Goal: Task Accomplishment & Management: Complete application form

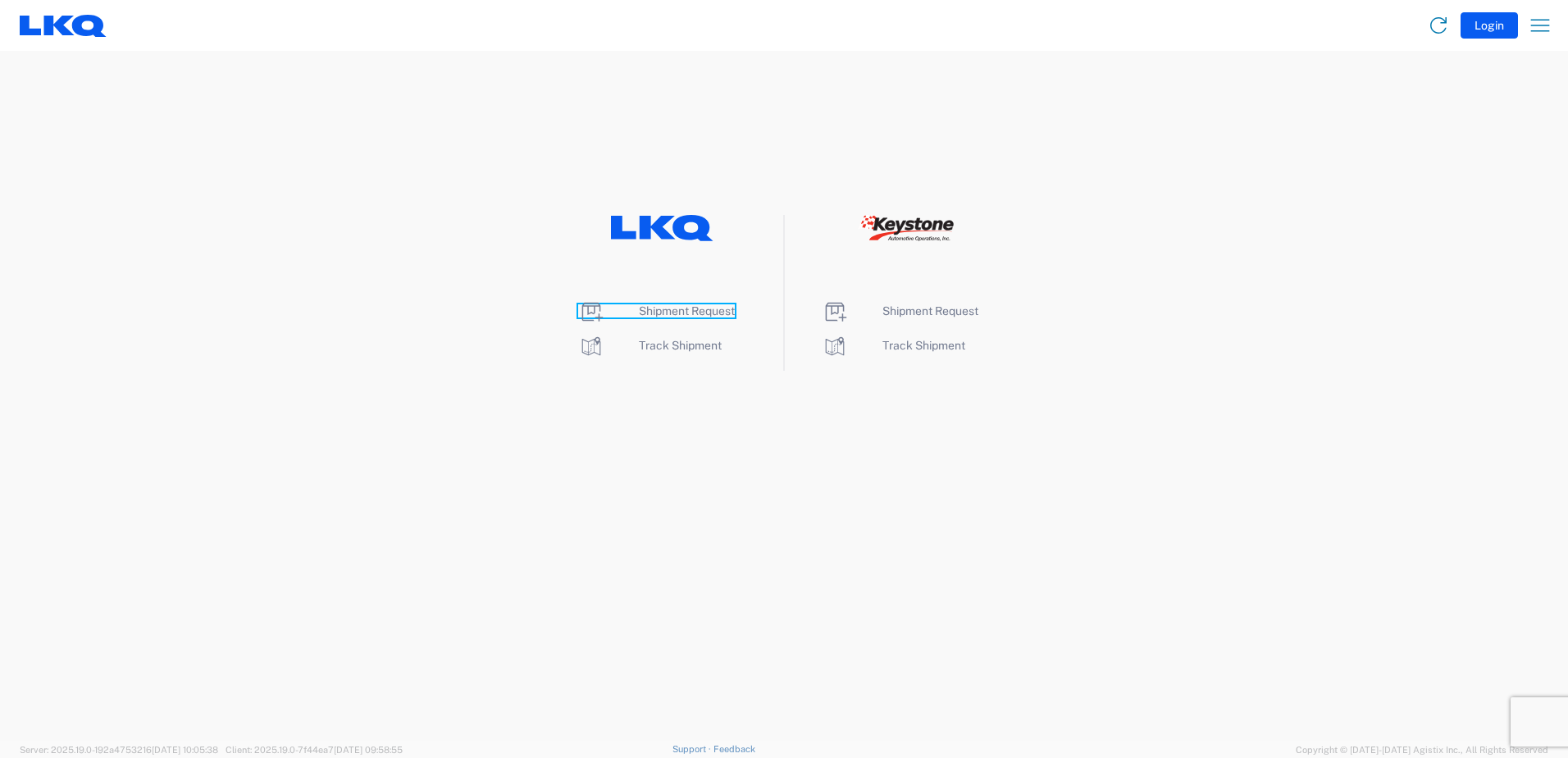
click at [674, 306] on span "Shipment Request" at bounding box center [686, 311] width 96 height 13
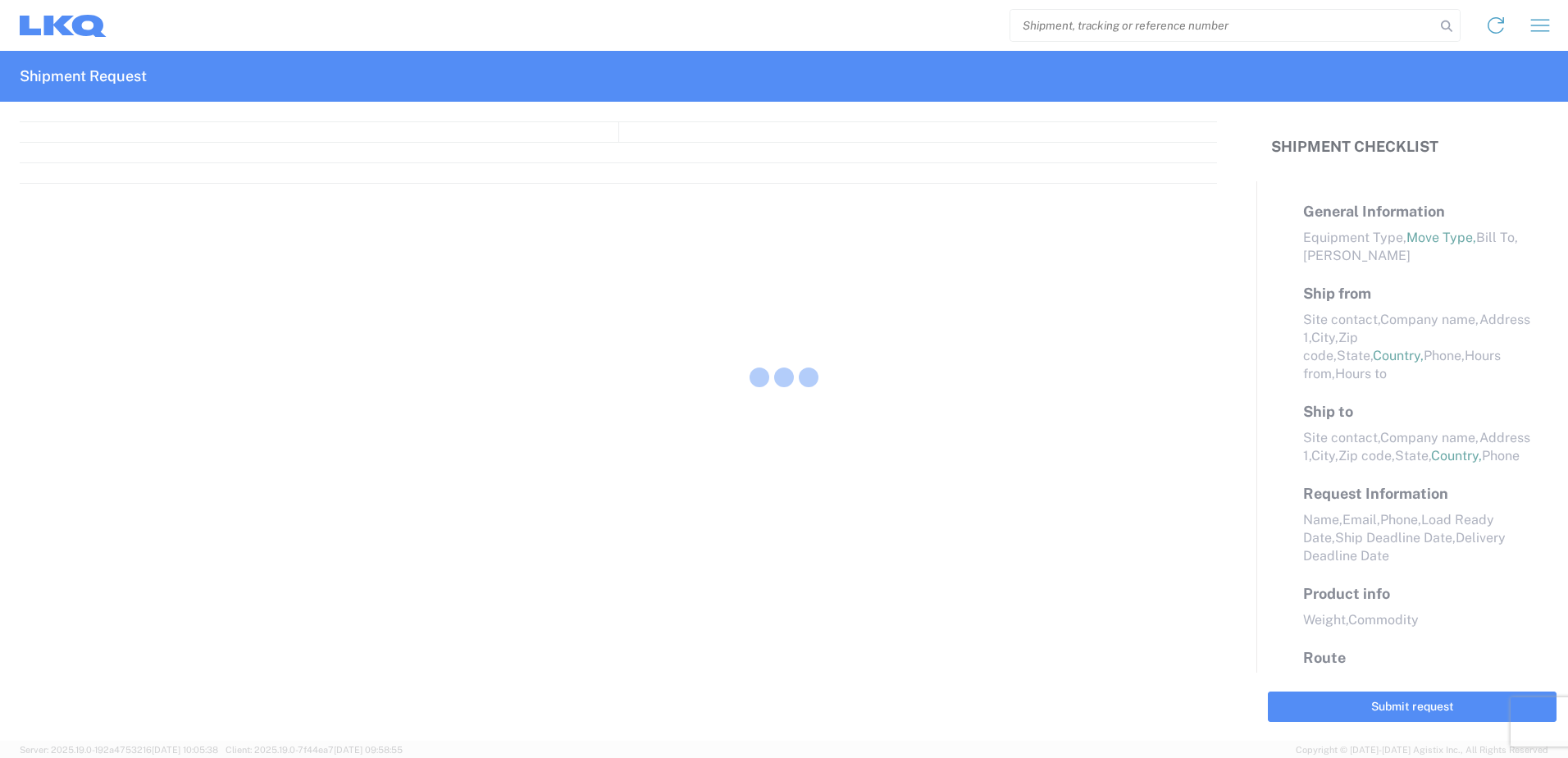
select select "FULL"
select select "LBS"
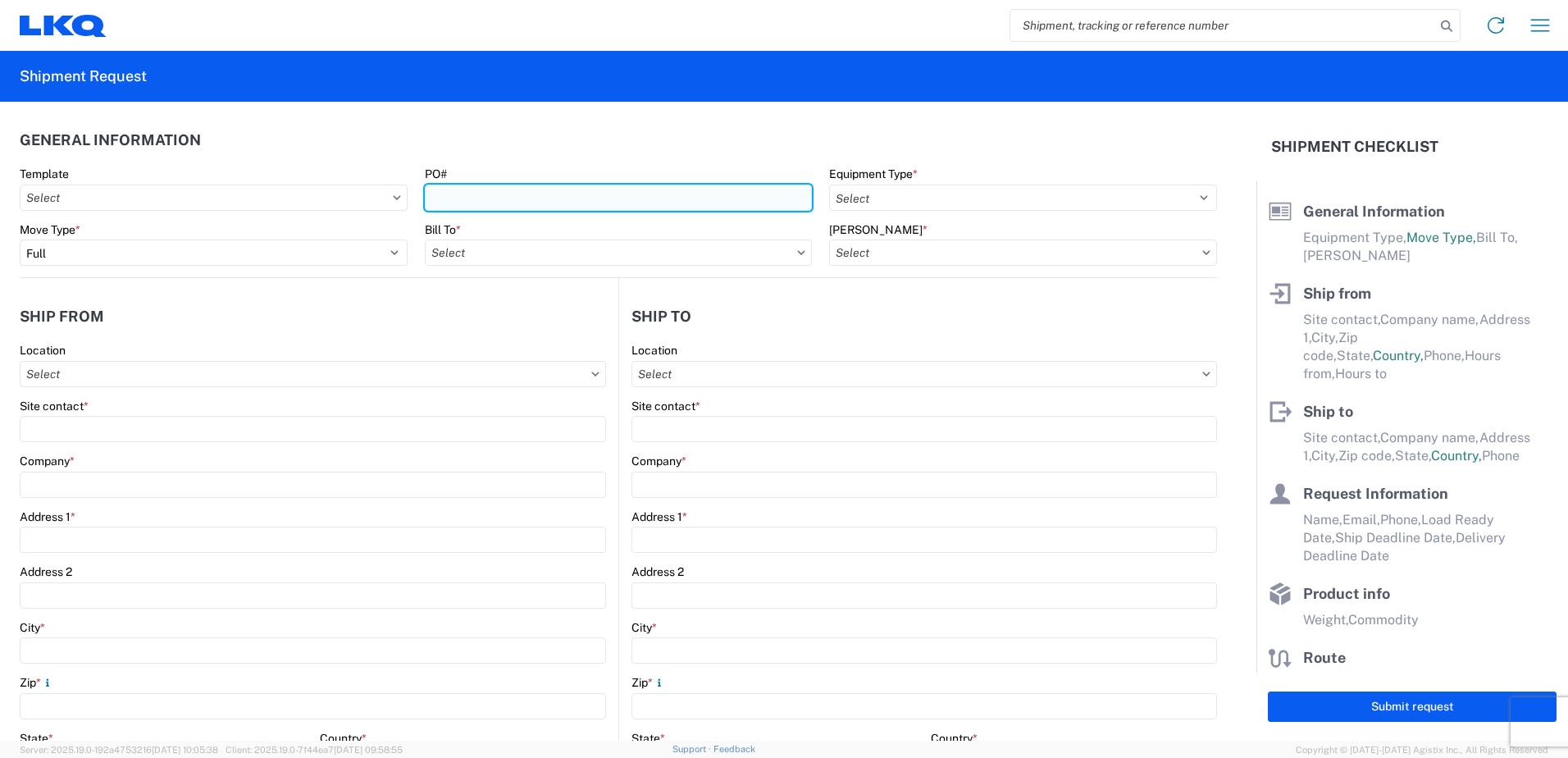
click at [489, 201] on input "PO#" at bounding box center [619, 198] width 388 height 26
type input "408931, 410296, 409836"
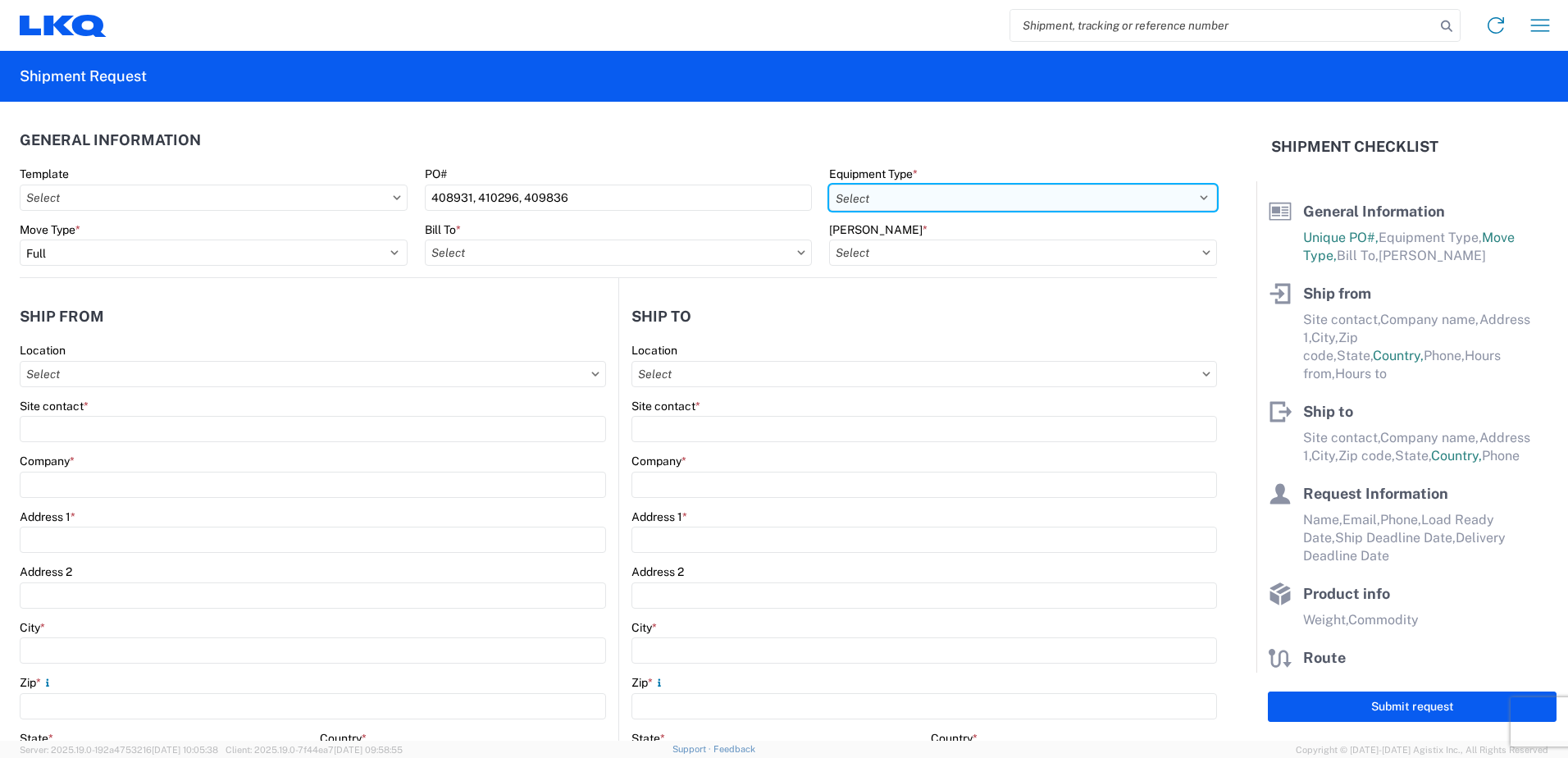
click at [862, 193] on select "Select 53’ Dry Van Flatbed Dropdeck (van) Lowboy (flatbed) Rail" at bounding box center [1023, 198] width 388 height 26
select select "STDV"
click at [829, 185] on select "Select 53’ Dry Van Flatbed Dropdeck (van) Lowboy (flatbed) Rail" at bounding box center [1023, 198] width 388 height 26
click at [490, 253] on input "text" at bounding box center [619, 253] width 388 height 26
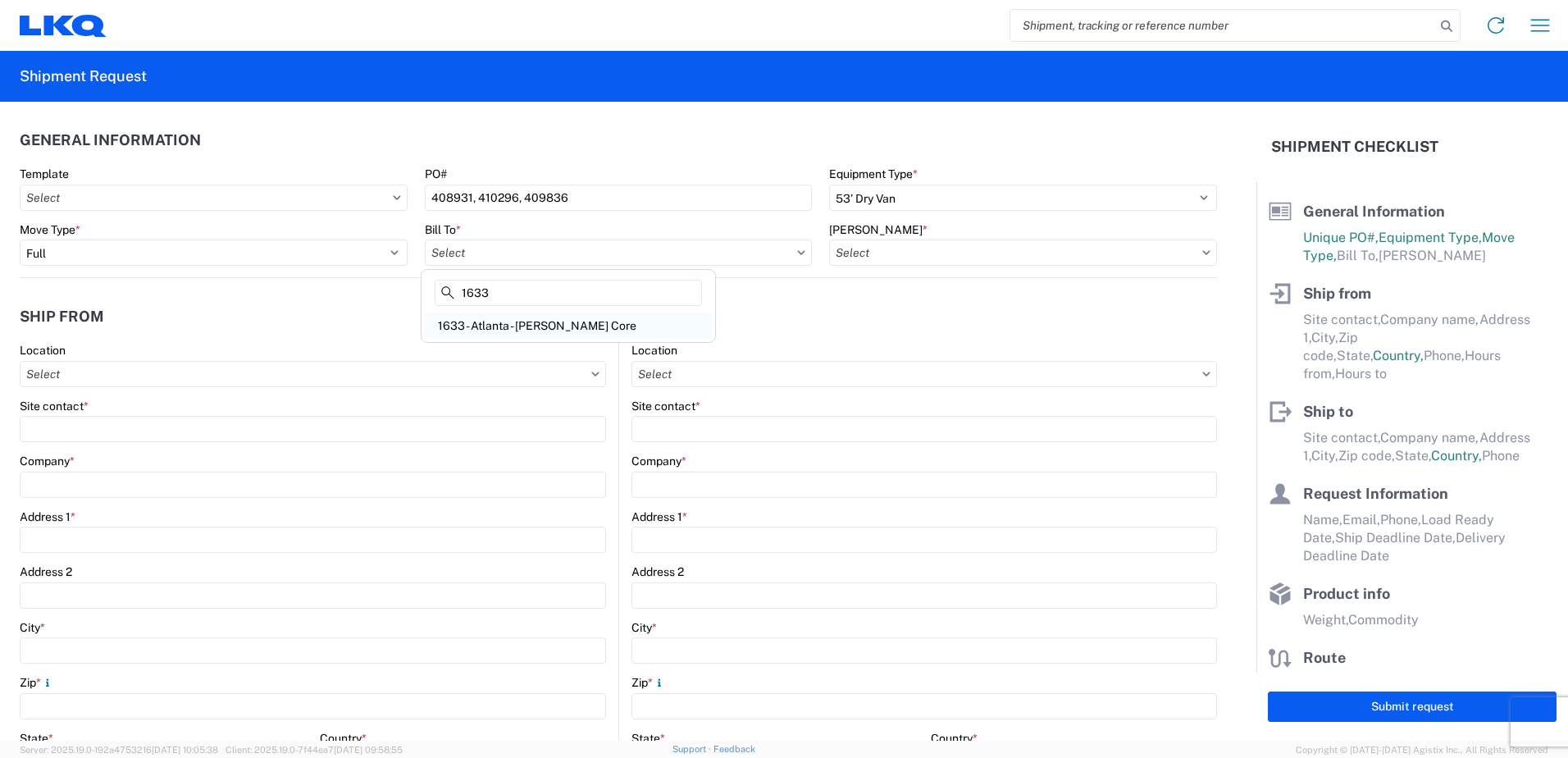
type input "1633"
click at [516, 326] on div "1633 - Atlanta - Knopf Core" at bounding box center [568, 326] width 287 height 26
type input "1633 - Atlanta - Knopf Core"
click at [967, 255] on input "text" at bounding box center [1023, 253] width 388 height 26
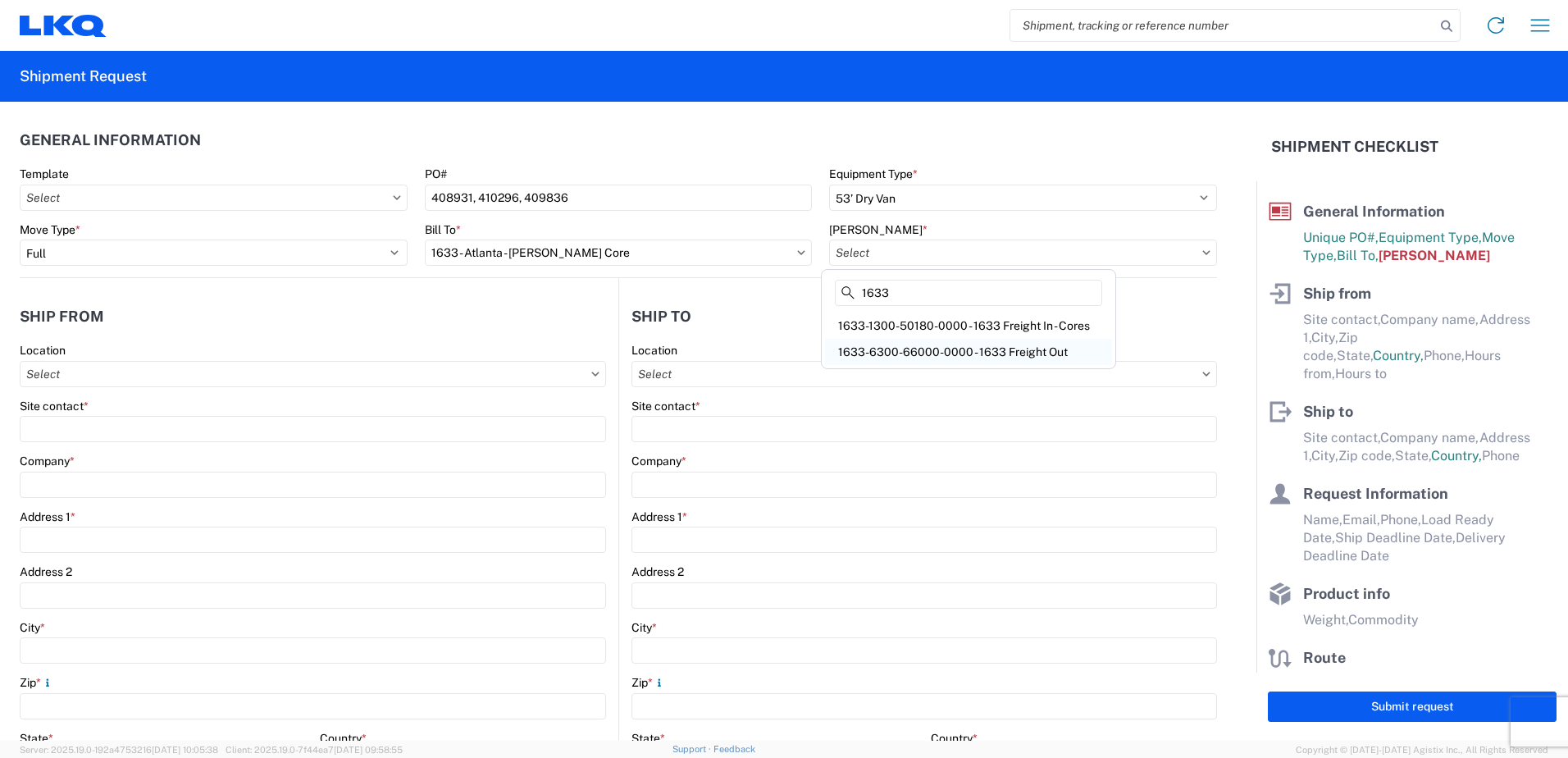
type input "1633"
click at [973, 351] on div "1633-6300-66000-0000 - 1633 Freight Out" at bounding box center [968, 352] width 287 height 26
type input "1633-6300-66000-0000 - 1633 Freight Out"
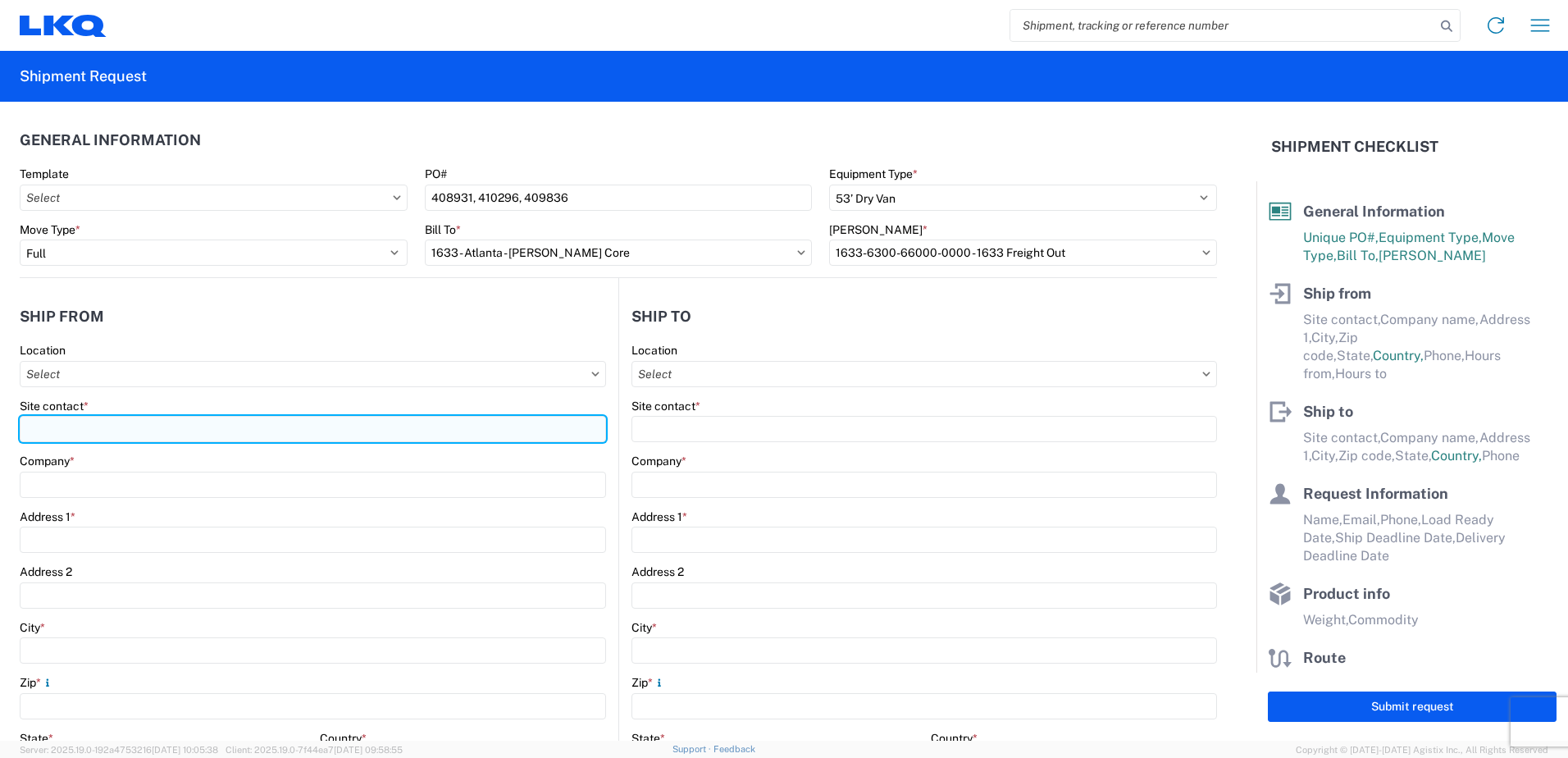
click at [87, 428] on input "Site contact *" at bounding box center [313, 429] width 587 height 26
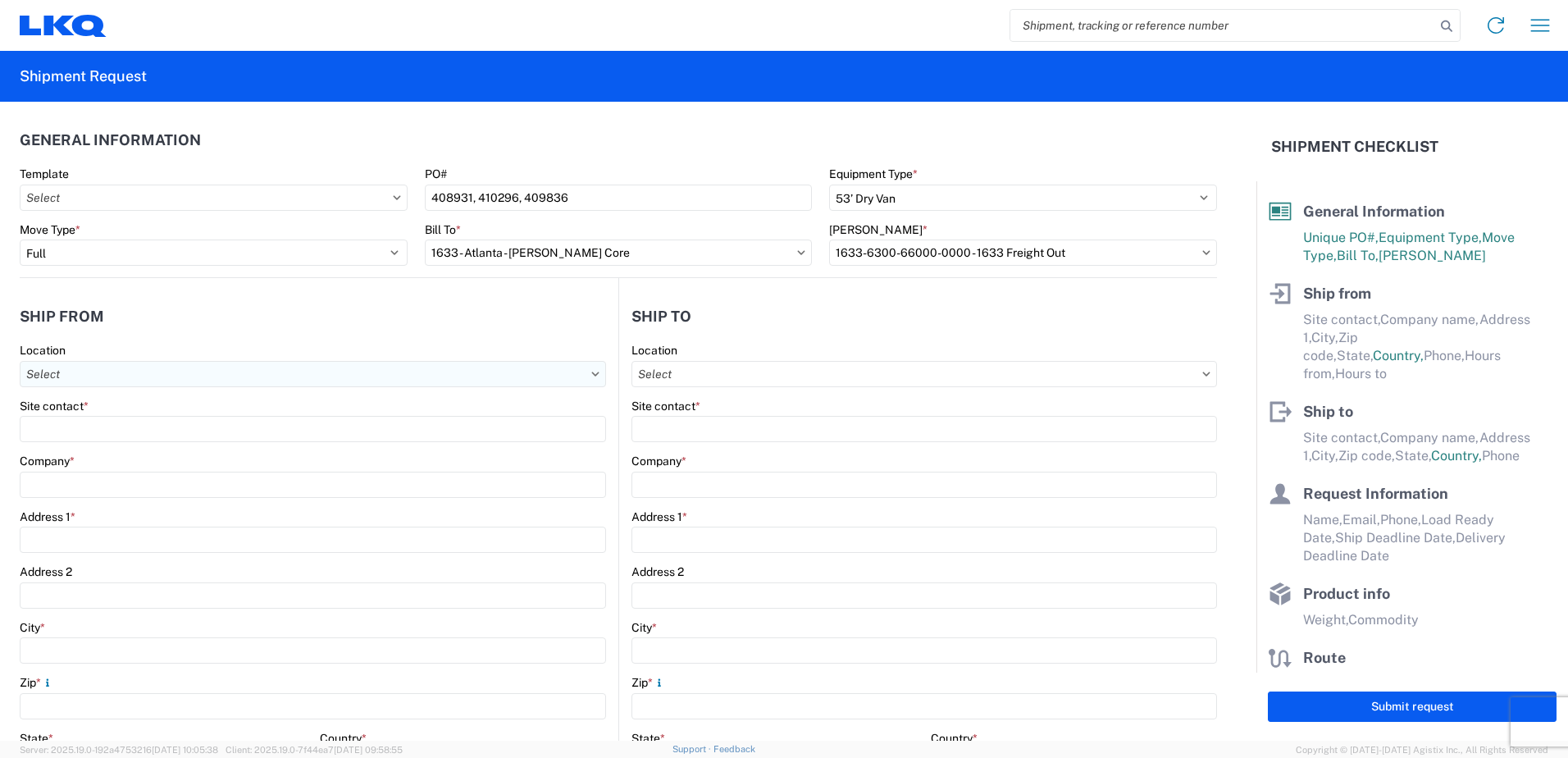
click at [103, 372] on input "text" at bounding box center [313, 374] width 587 height 26
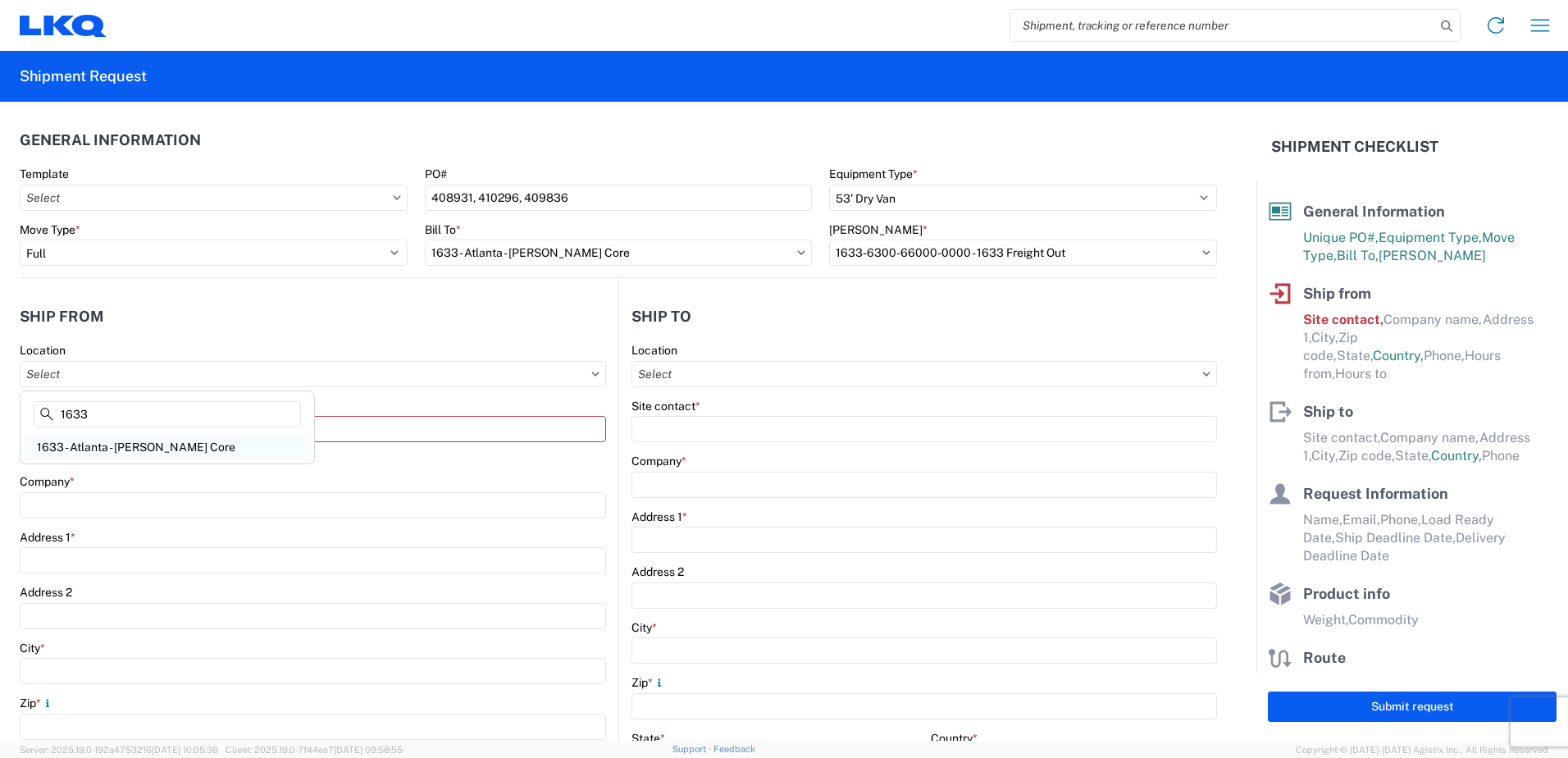
type input "1633"
click at [107, 446] on div "1633 - Atlanta - Knopf Core" at bounding box center [167, 447] width 287 height 26
type input "1633 - Atlanta - Knopf Core"
type input "LKQ Corporation"
type input "4585 Frederick Dr SW"
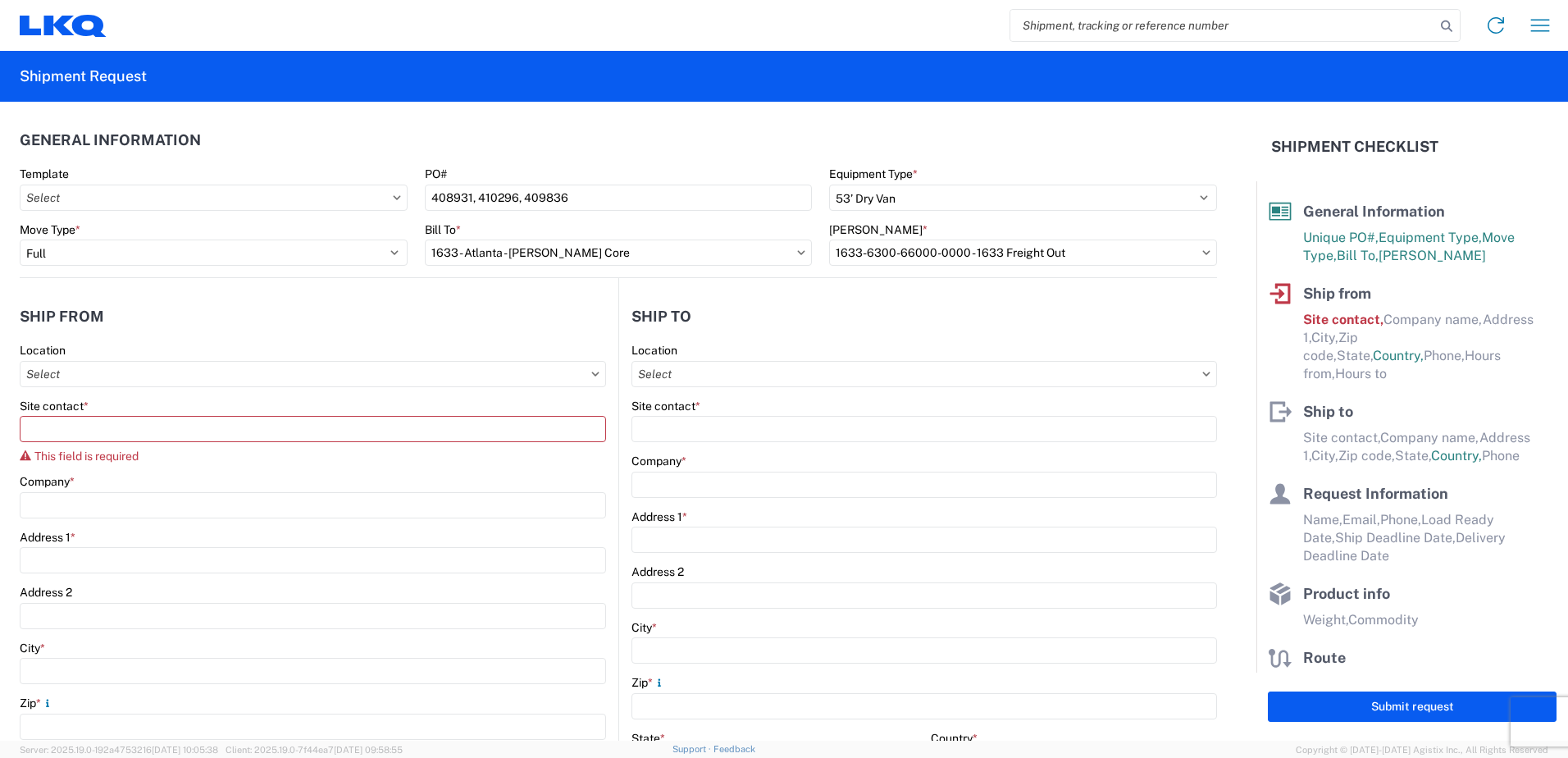
type input "Atlanta"
type input "30336"
select select "GA"
select select "US"
type input "404-293-3715"
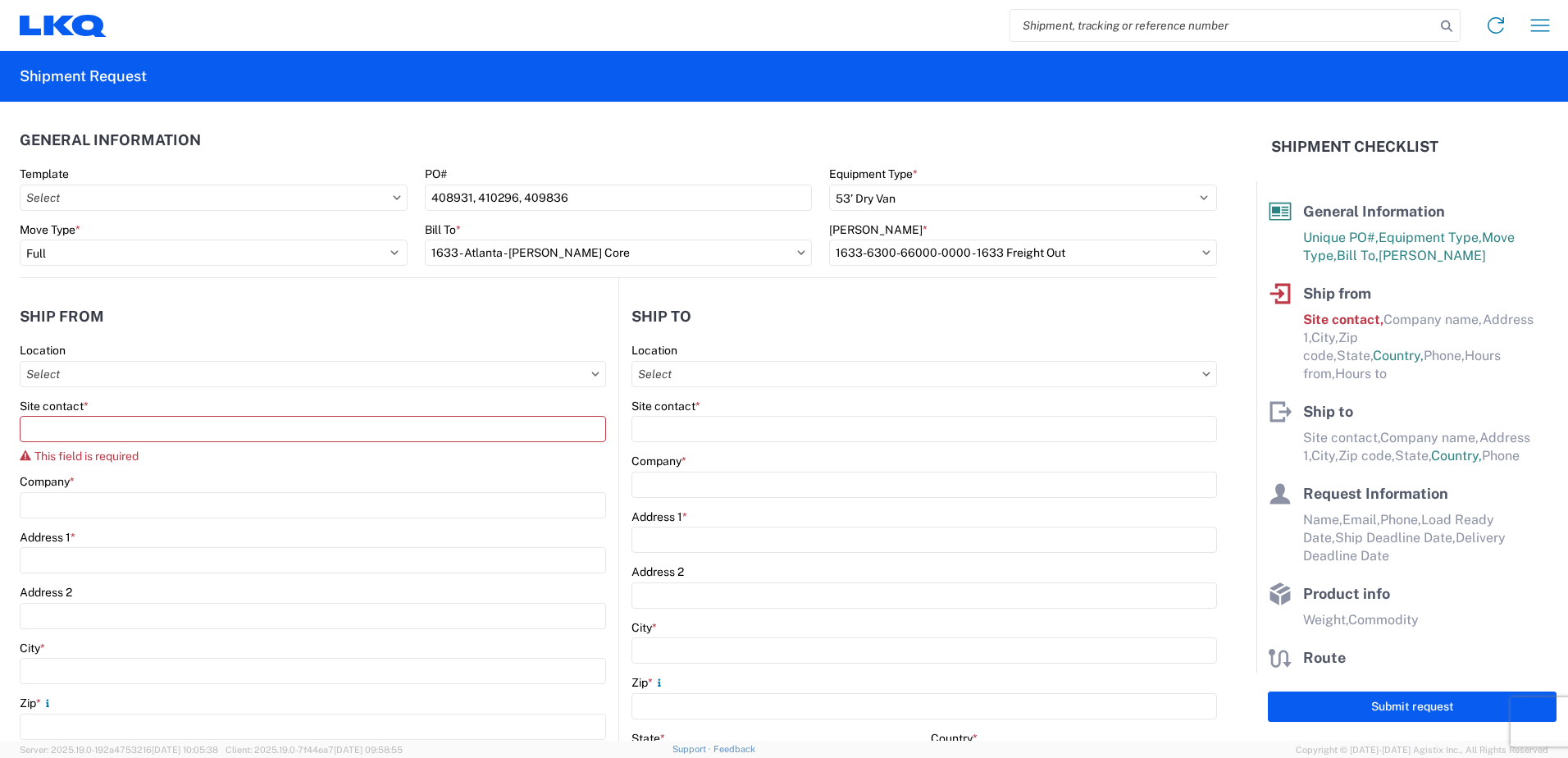
type input "00:00"
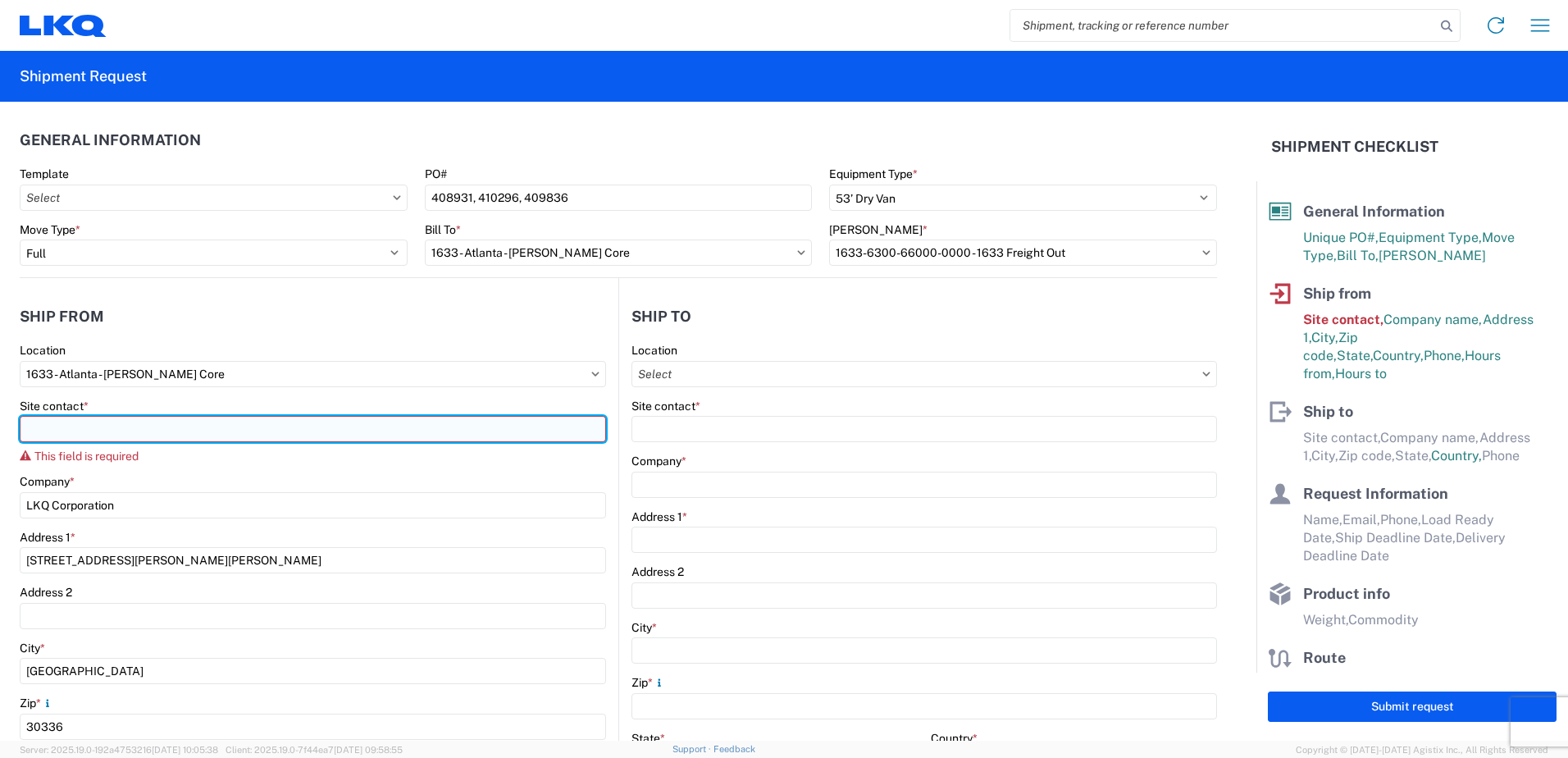
click at [72, 427] on input "Site contact *" at bounding box center [313, 429] width 587 height 26
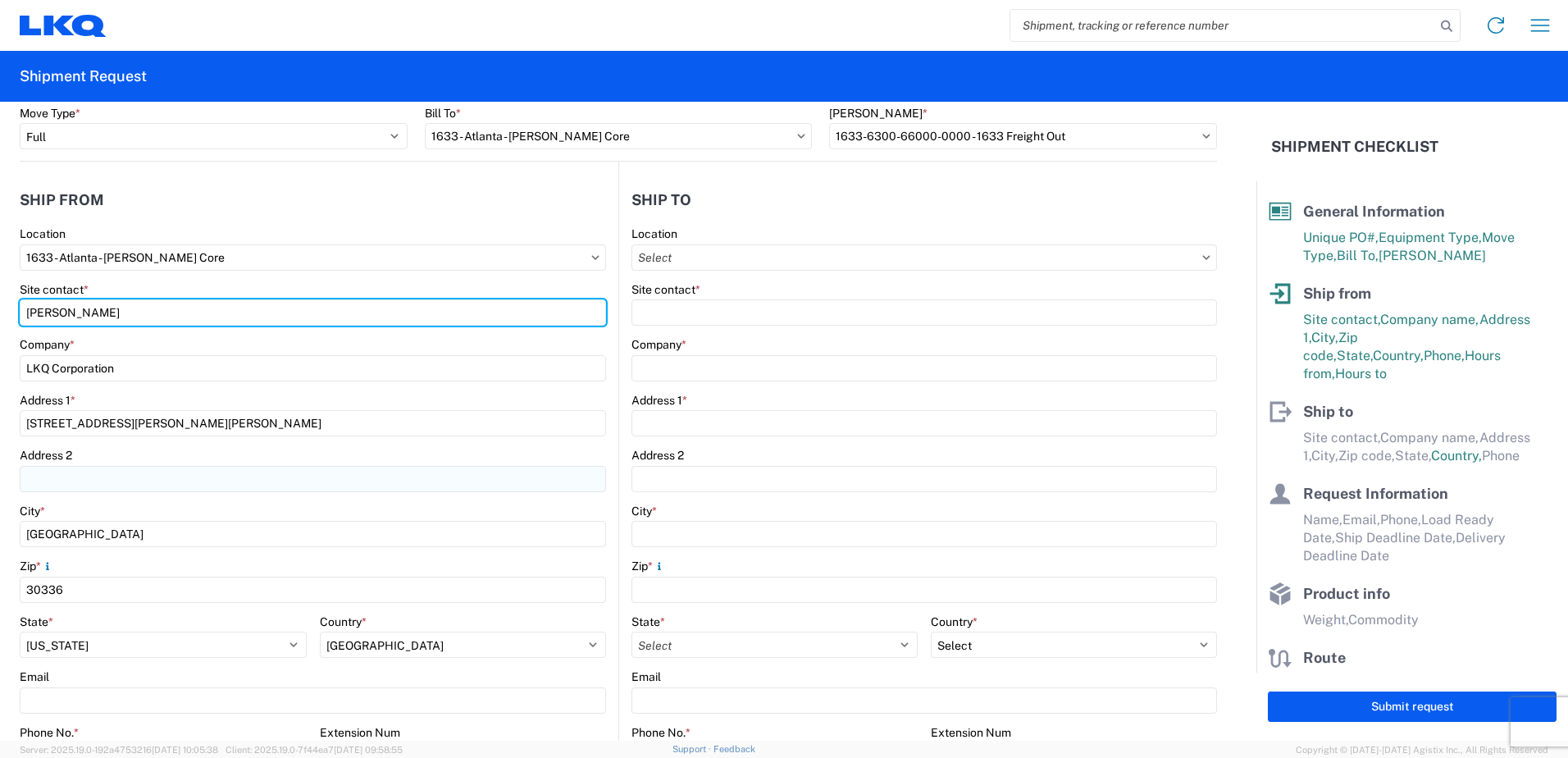
scroll to position [164, 0]
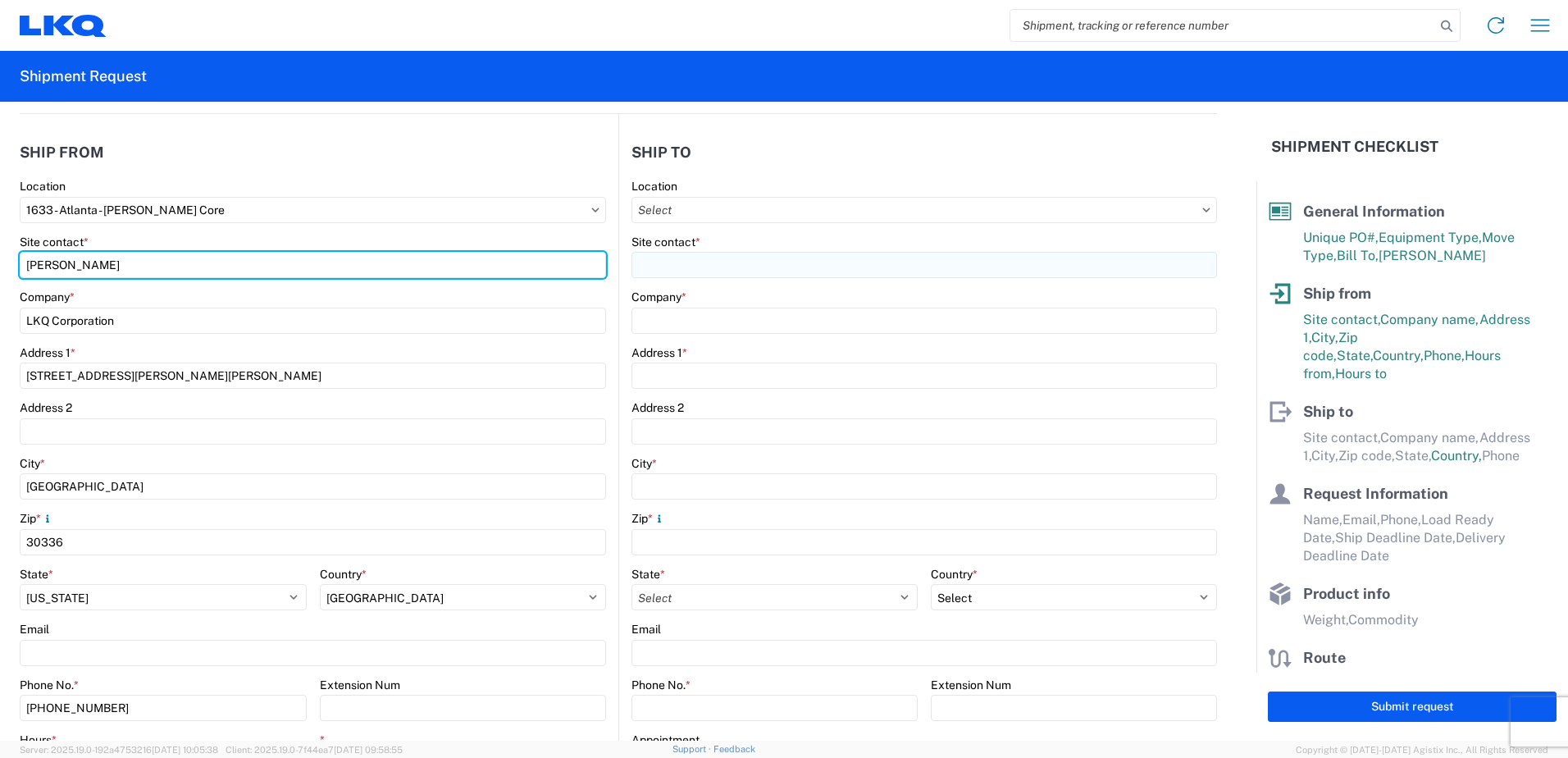
type input "Rafael Lopez"
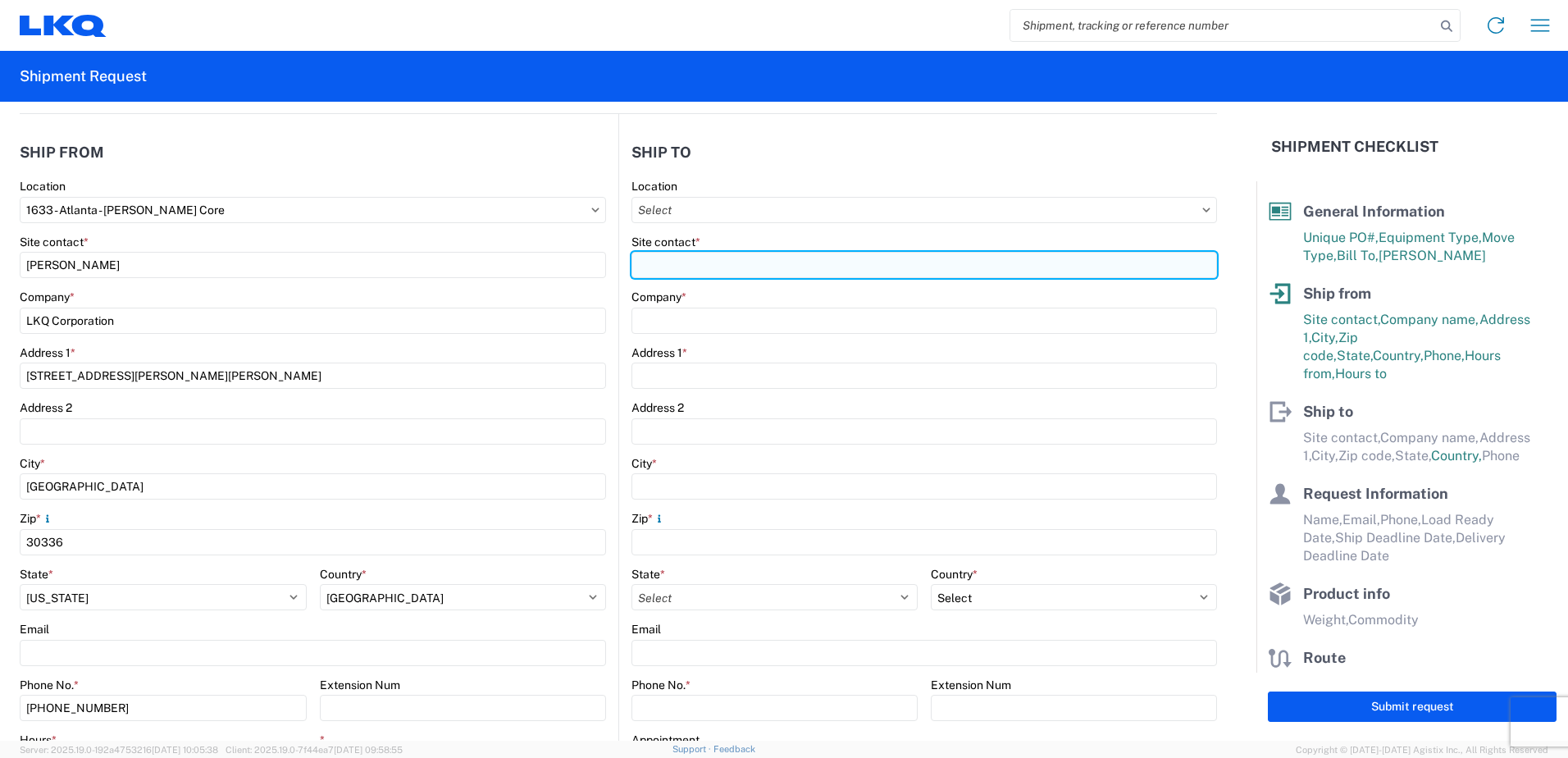
click at [689, 265] on input "Site contact *" at bounding box center [924, 265] width 586 height 26
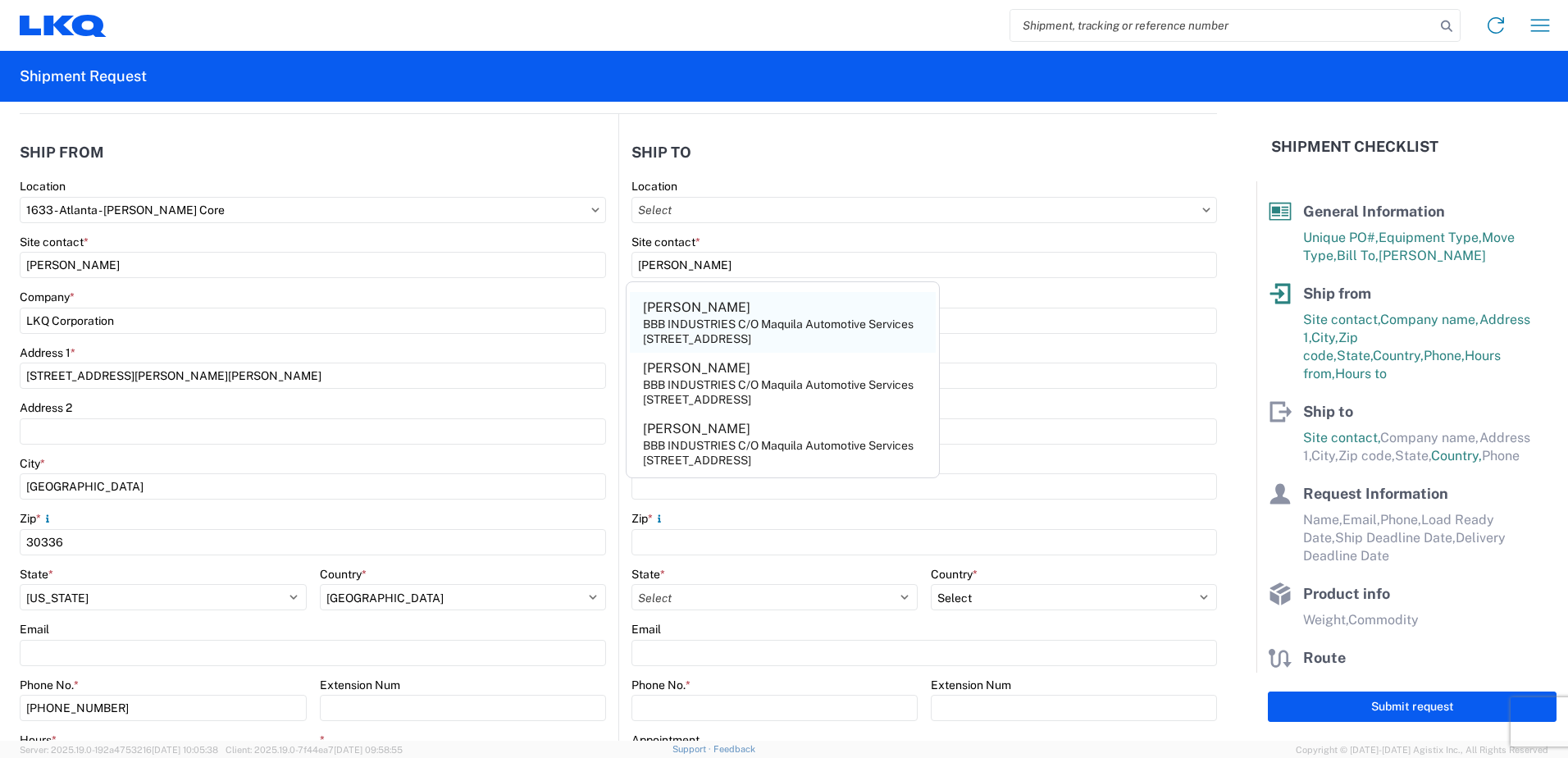
click at [728, 307] on agx-address-suggestion-item "Urbano Garza BBB INDUSTRIES C/O Maquila Automotive Services 9601 International …" at bounding box center [784, 322] width 306 height 60
type input "Urbano Garza"
type input "BBB INDUSTRIES C/O Maquila Automotive Services"
type input "9601 International Blvd."
type input "Pharr"
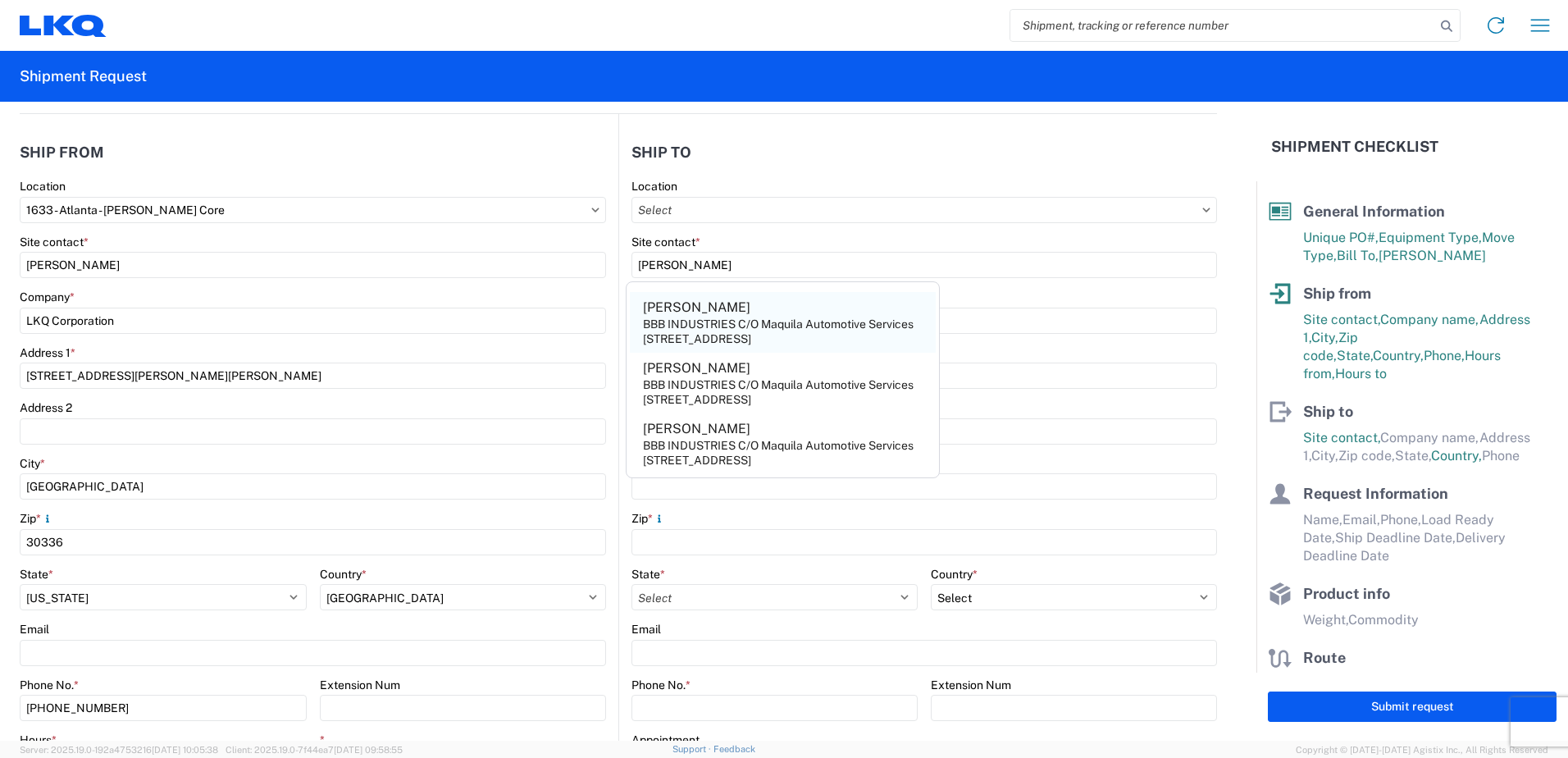
type input "78577"
select select "TX"
select select "US"
type input "ugarza@bbbmex.com"
type input "956-241-7273"
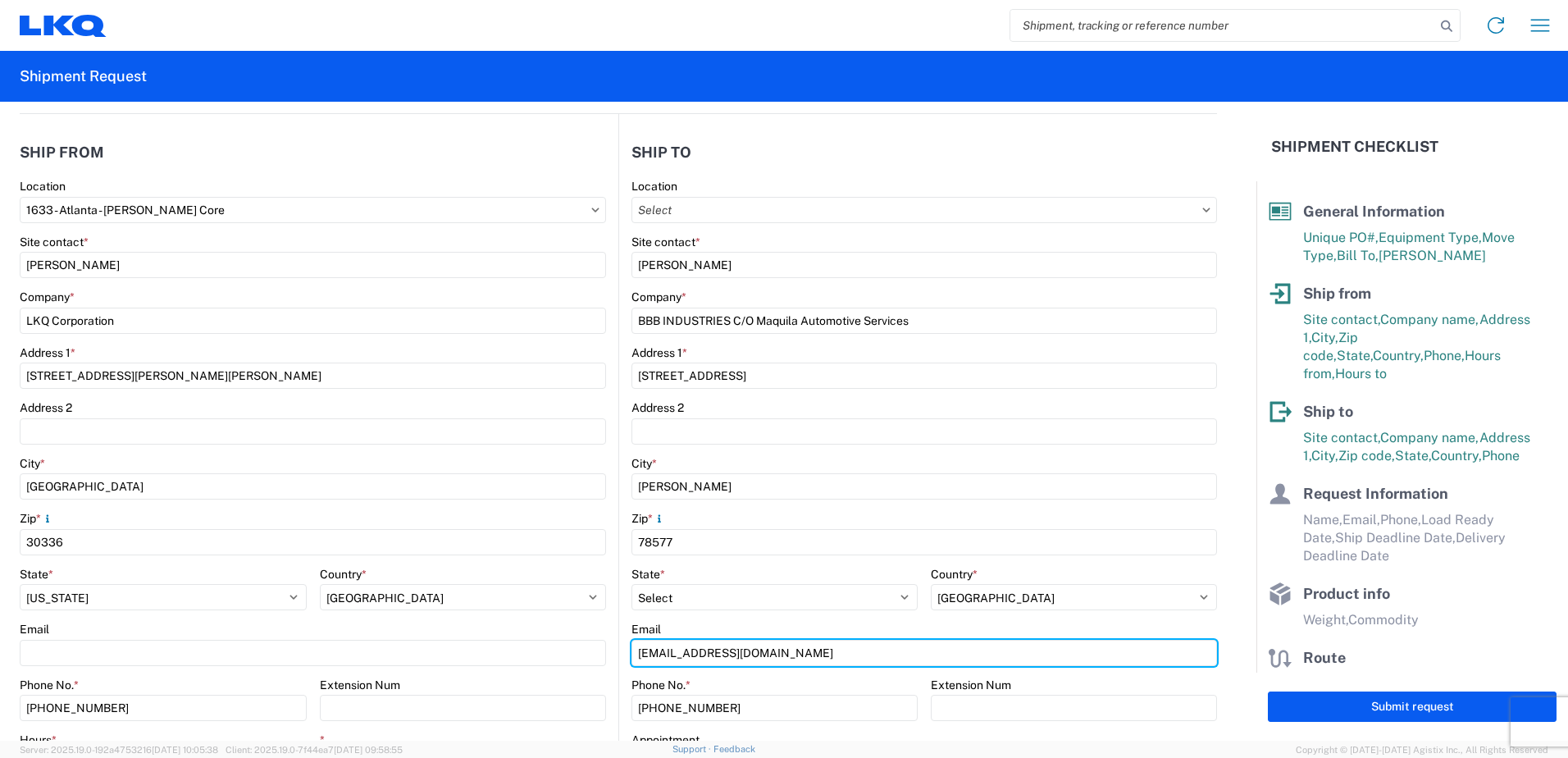
drag, startPoint x: 771, startPoint y: 652, endPoint x: 369, endPoint y: 638, distance: 402.2
click at [375, 641] on div "Ship from 1633 Location 1633 - Atlanta - Knopf Core Site contact * Rafael Lopez…" at bounding box center [618, 471] width 1198 height 713
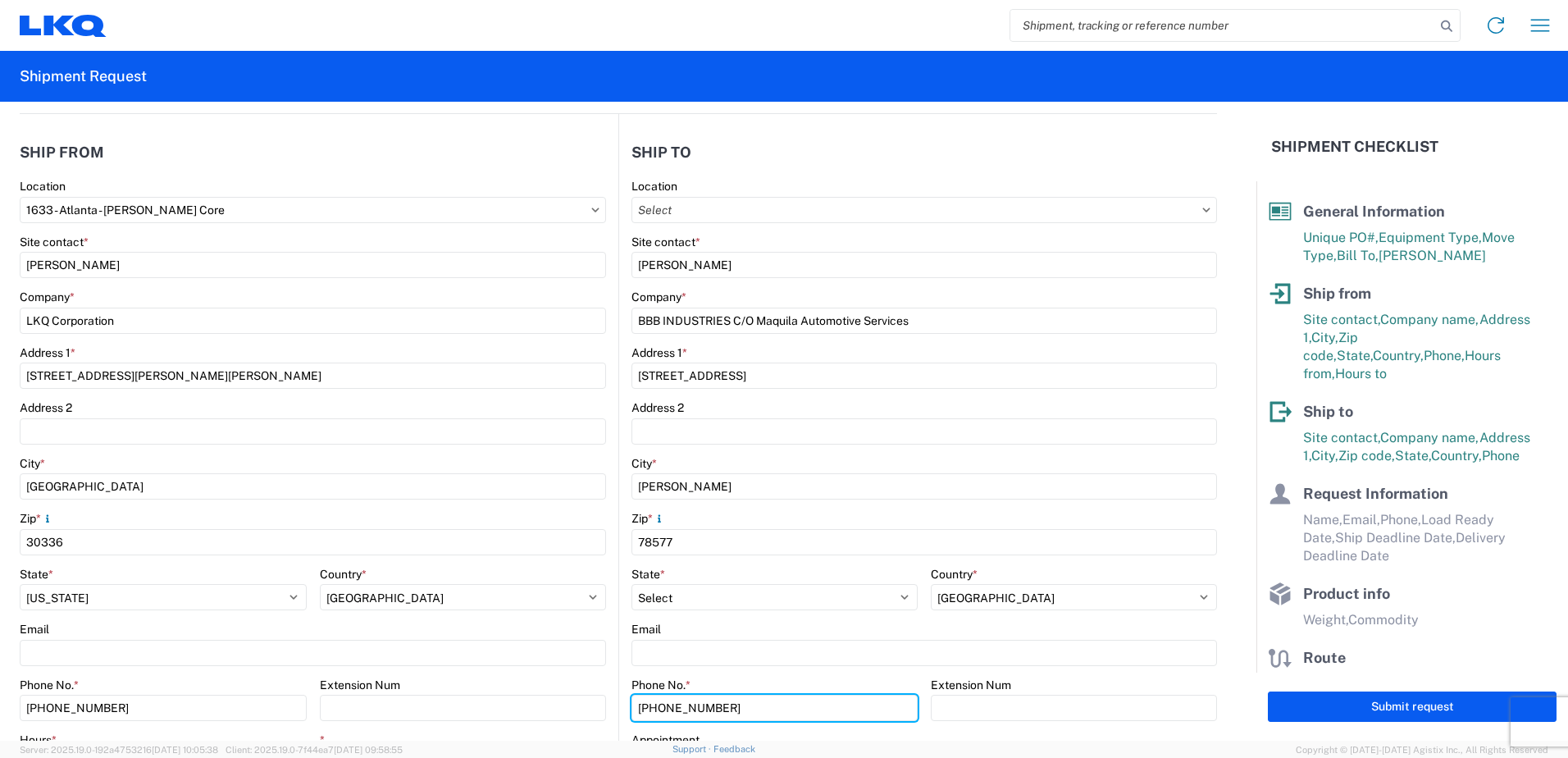
drag, startPoint x: 725, startPoint y: 709, endPoint x: 260, endPoint y: 636, distance: 470.7
click at [260, 636] on div "Ship from 1633 Location 1633 - Atlanta - Knopf Core Site contact * Rafael Lopez…" at bounding box center [618, 471] width 1198 height 713
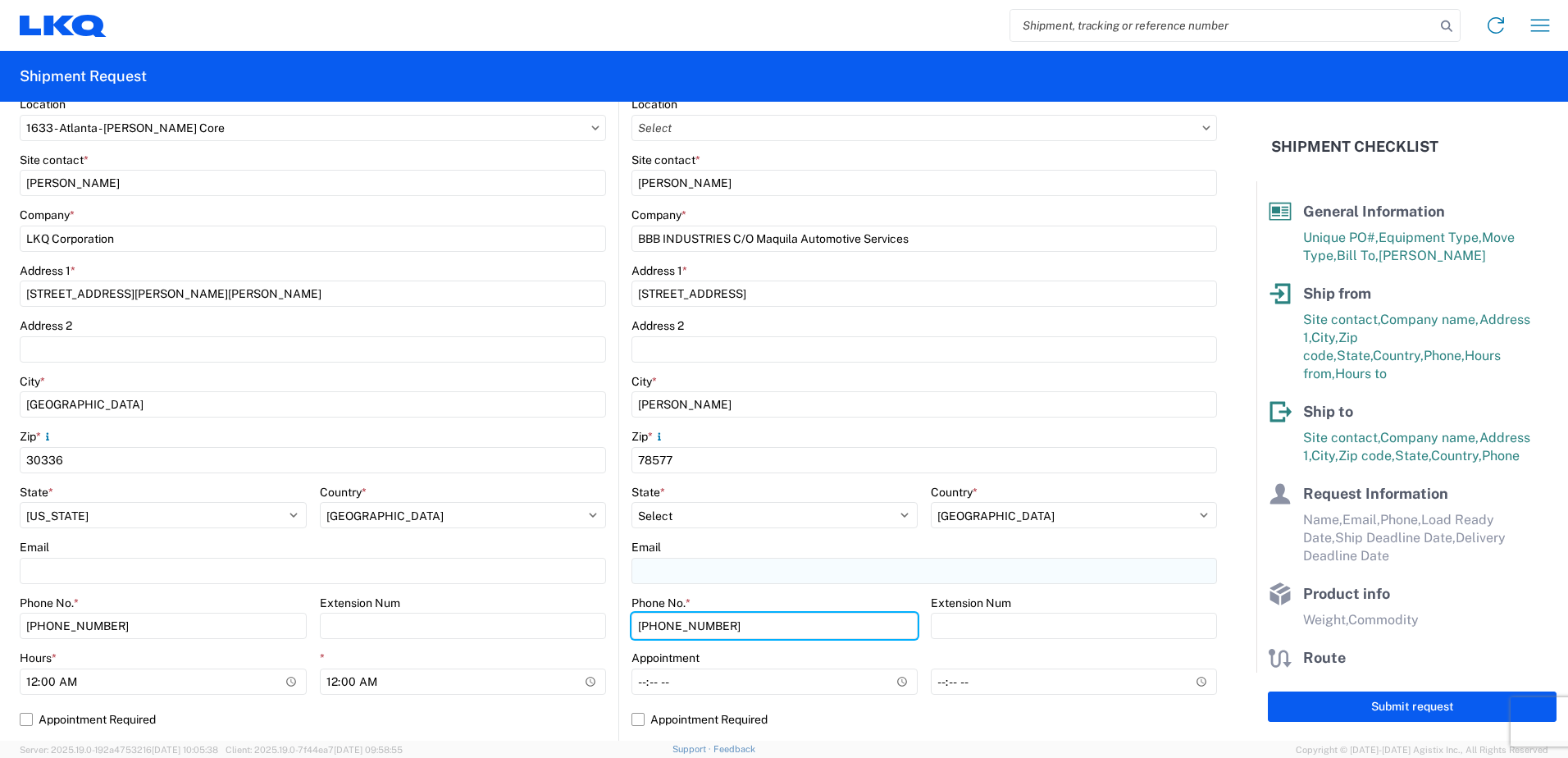
scroll to position [328, 0]
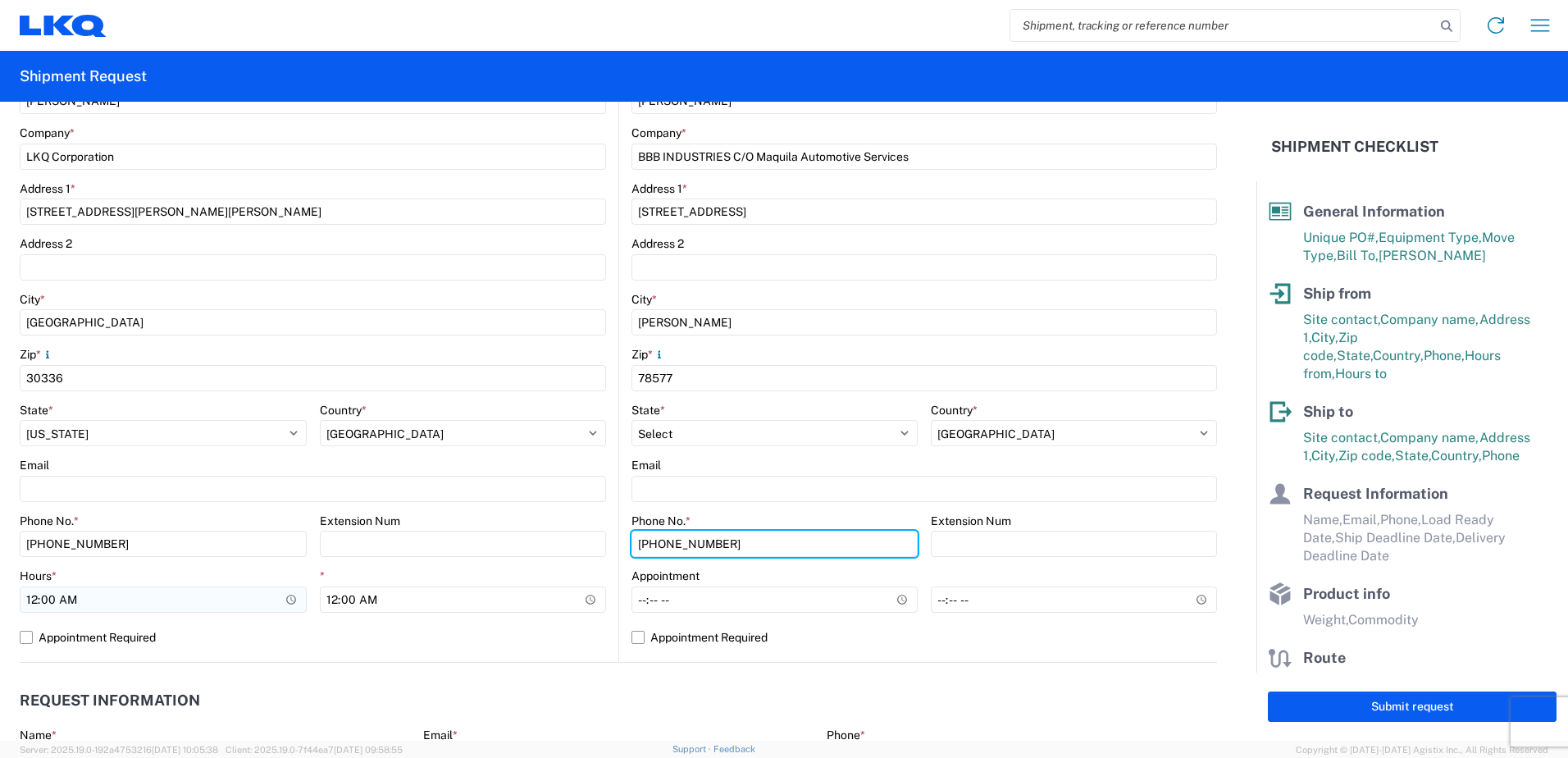
type input "956-782-4319"
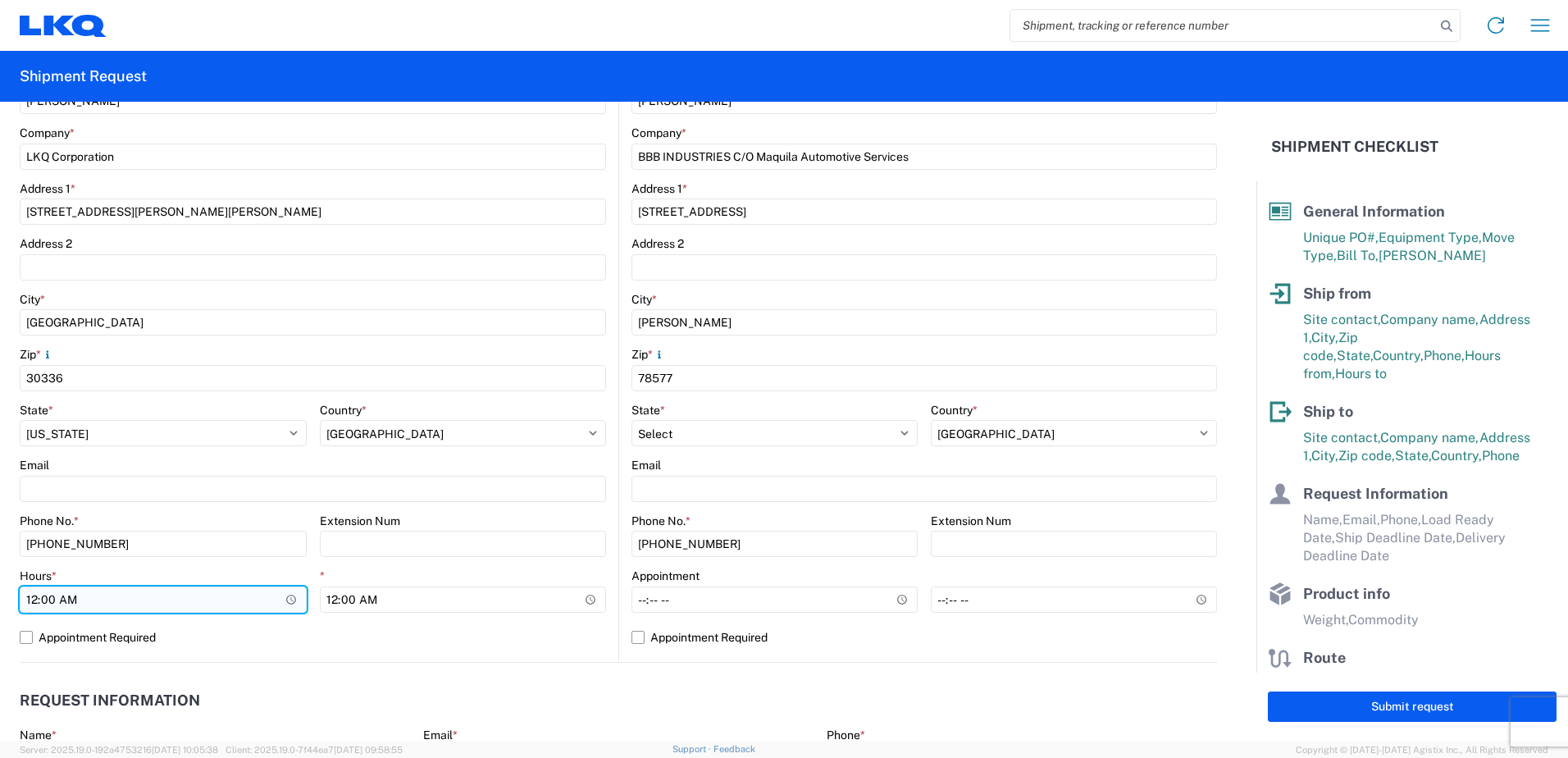
click at [292, 601] on input "00:00" at bounding box center [162, 600] width 287 height 26
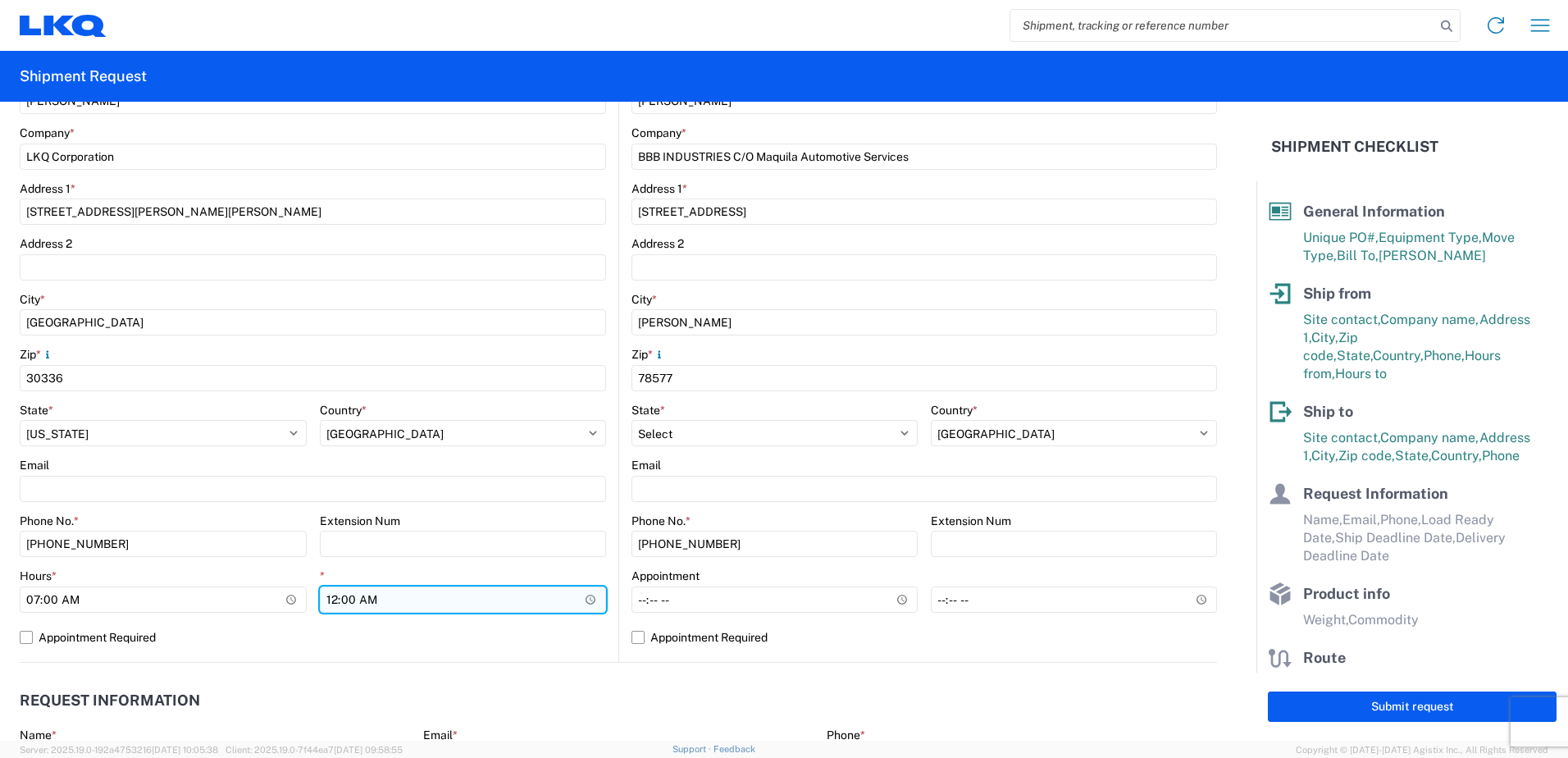
type input "07:00"
click at [583, 597] on input "00:00" at bounding box center [463, 600] width 287 height 26
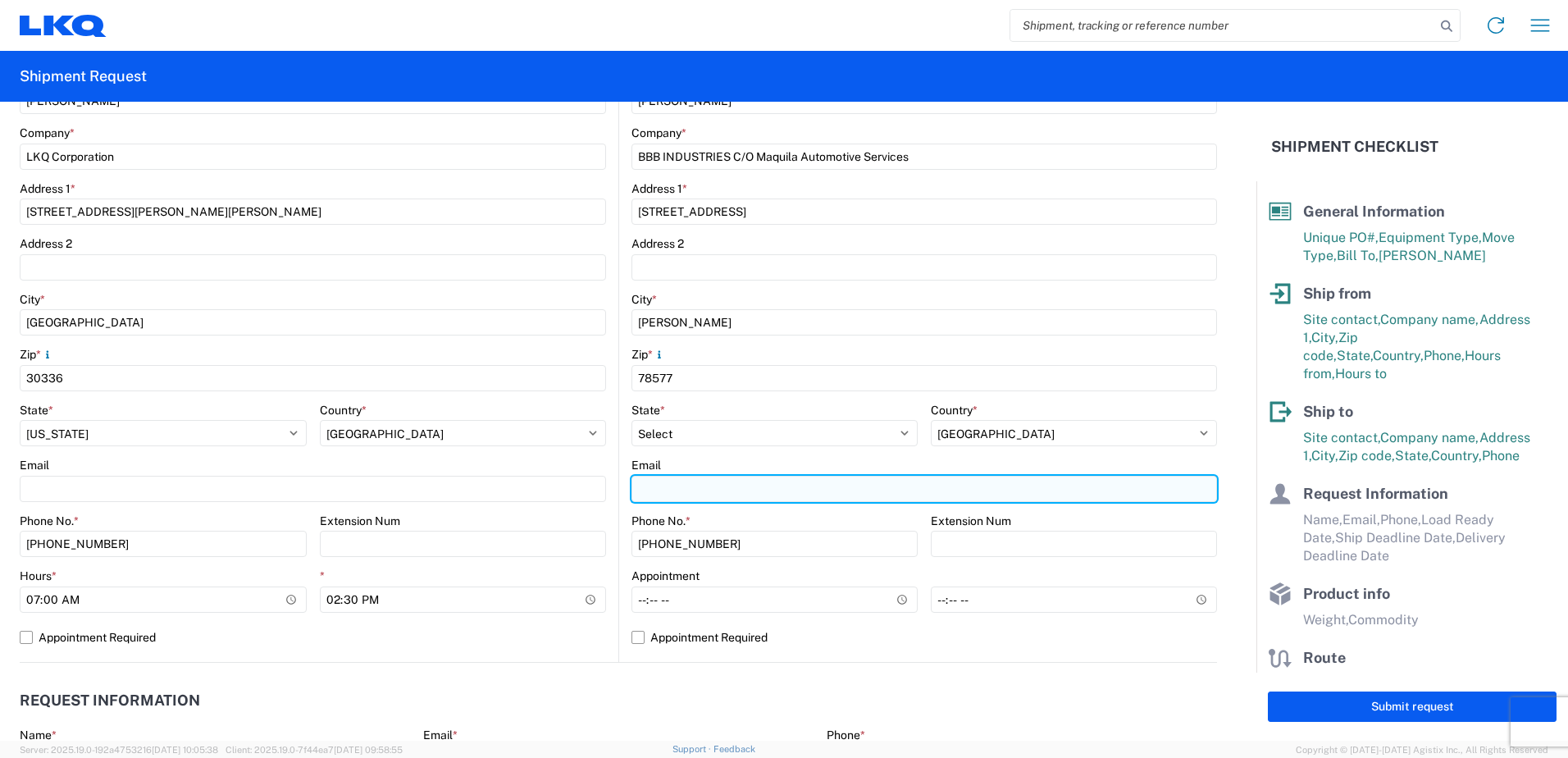
type input "14:30"
click at [723, 492] on input "Email" at bounding box center [924, 489] width 586 height 26
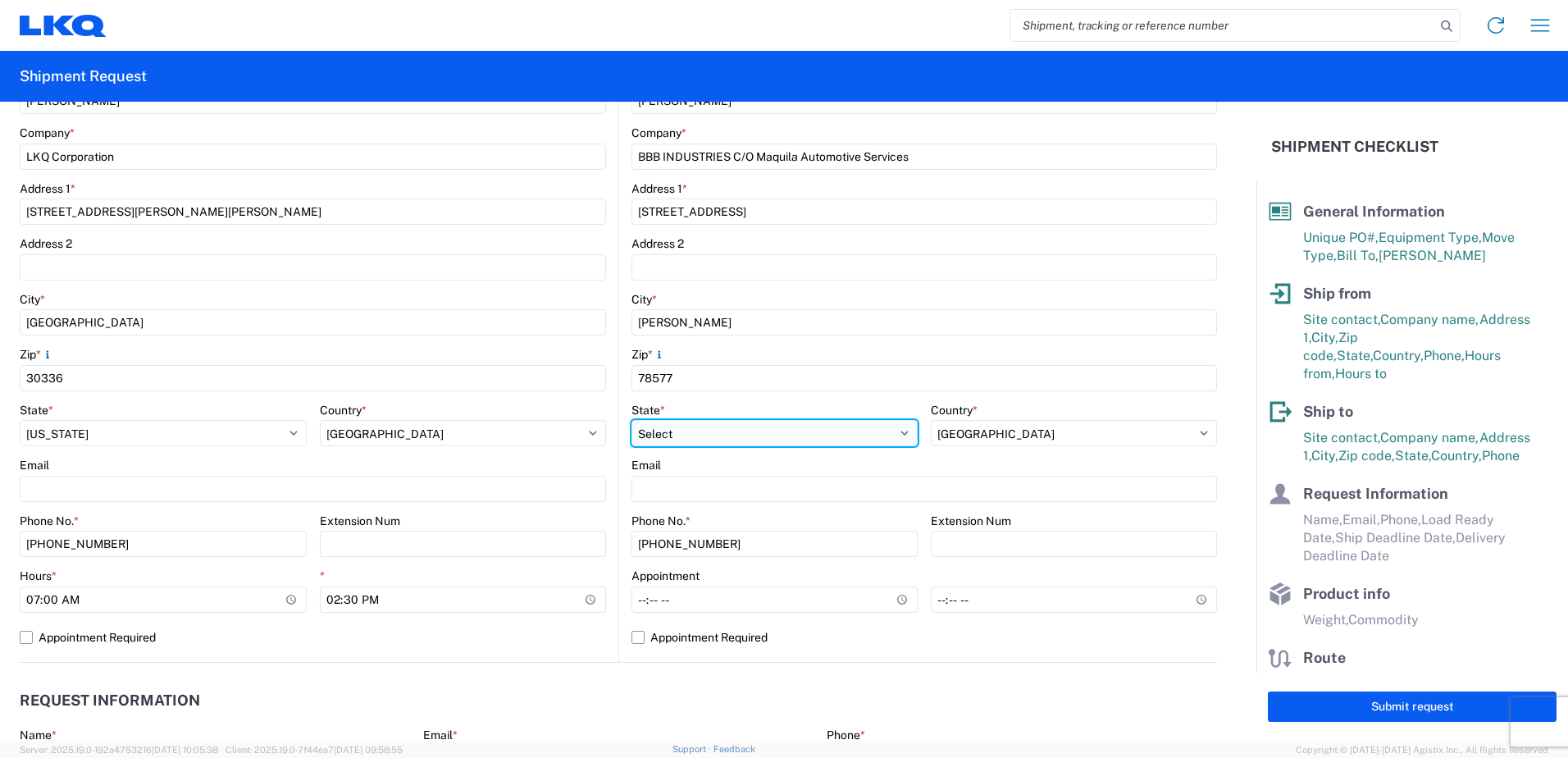
click at [685, 438] on select "Select Alabama Alaska Arizona Arkansas Armed Forces Americas Armed Forces Europ…" at bounding box center [774, 433] width 286 height 26
click at [631, 420] on select "Select Alabama Alaska Arizona Arkansas Armed Forces Americas Armed Forces Europ…" at bounding box center [774, 433] width 286 height 26
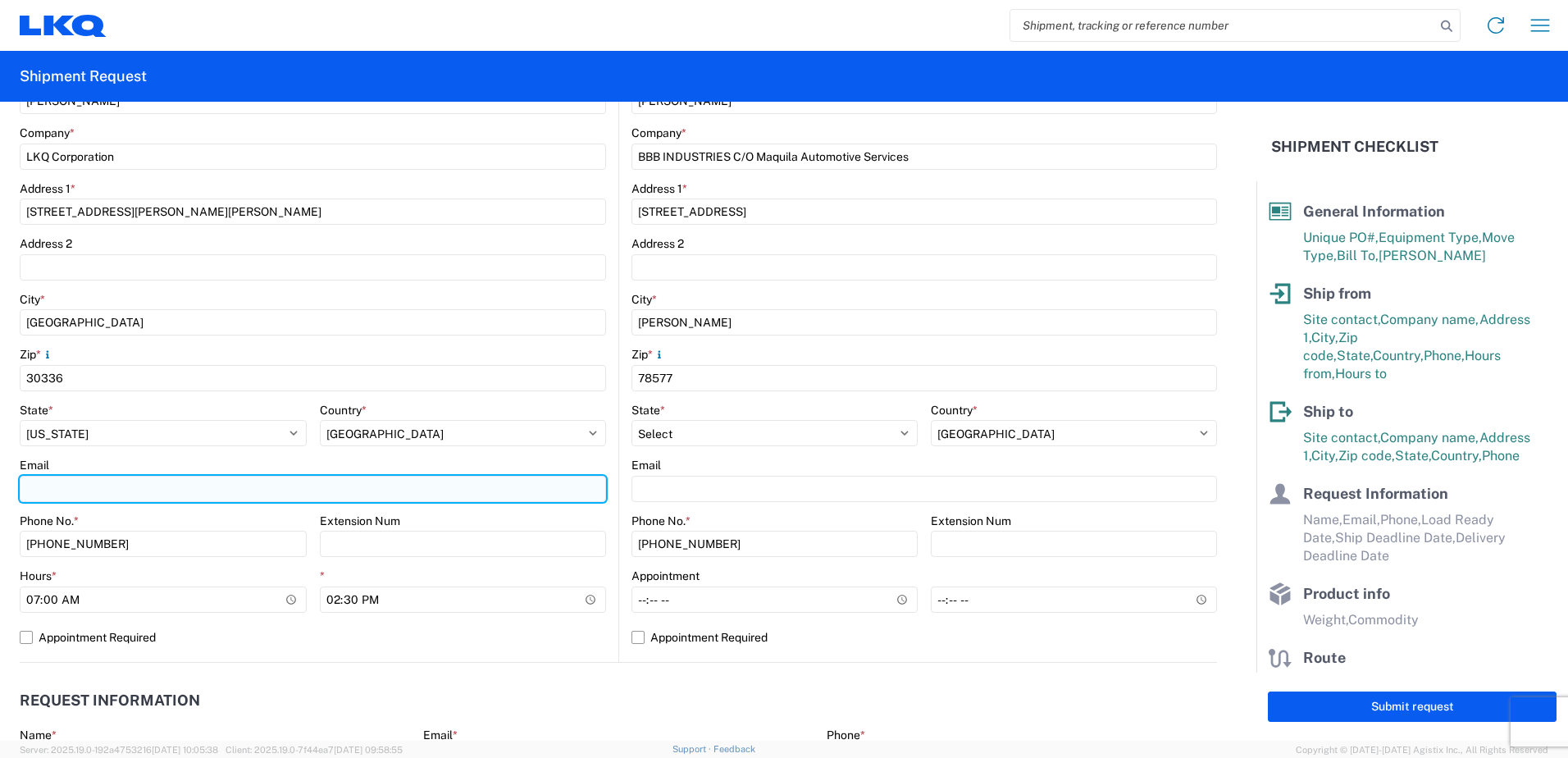
click at [77, 479] on input "Email" at bounding box center [313, 489] width 587 height 26
type input "lxserrano@lkqcorp.com"
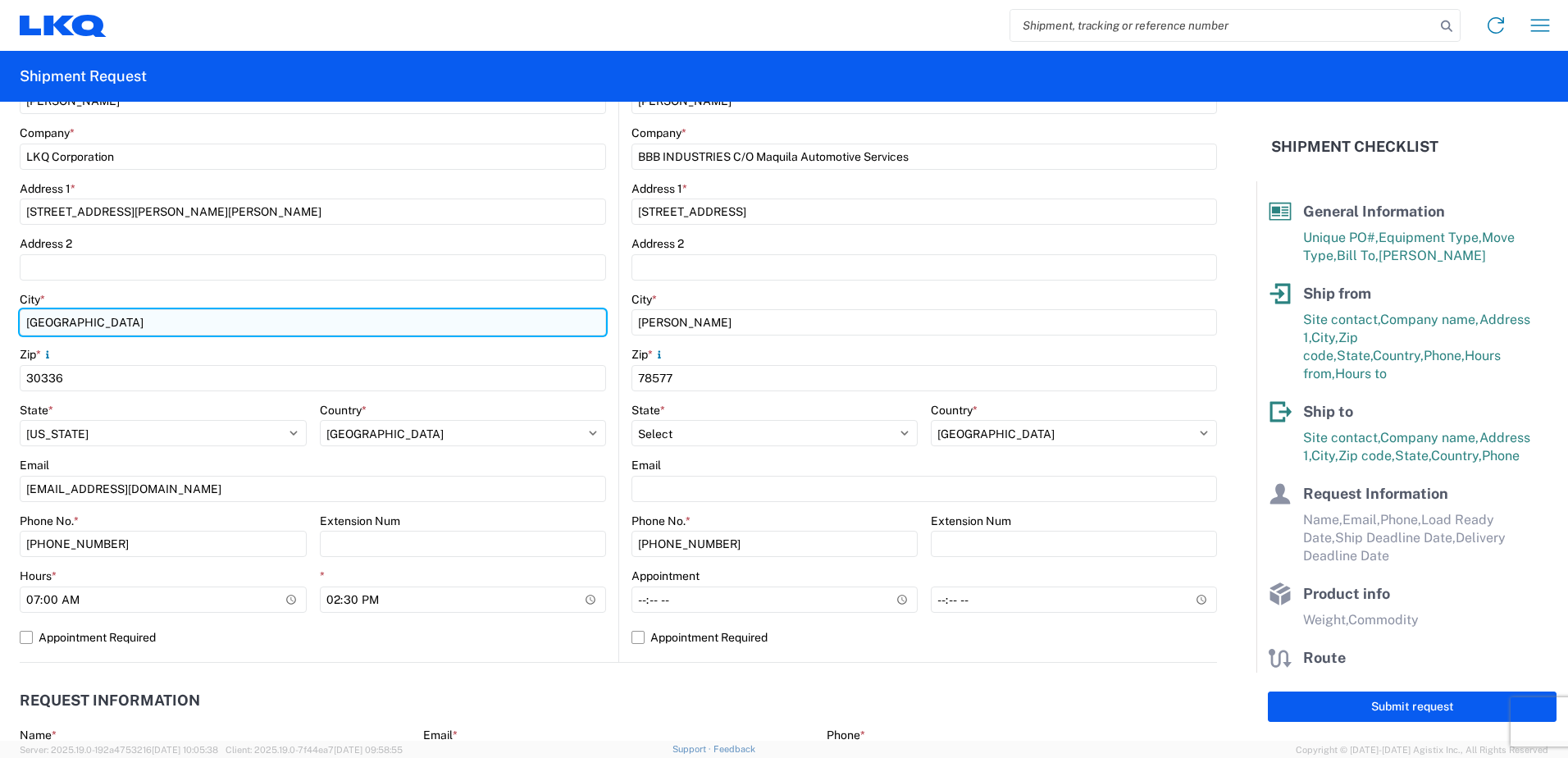
click at [149, 328] on input "Atlanta" at bounding box center [313, 322] width 587 height 26
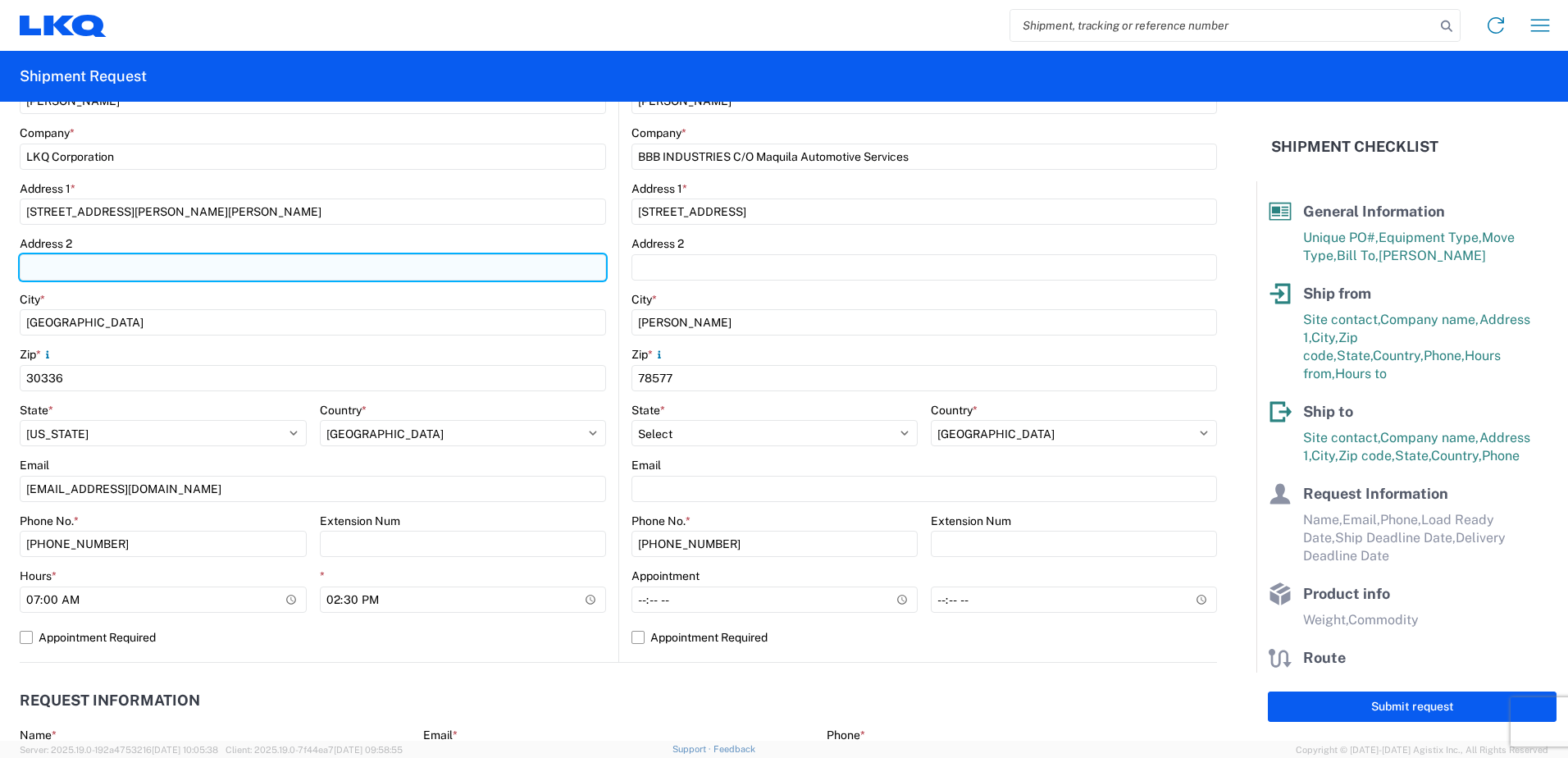
click at [102, 265] on input "Address 2" at bounding box center [313, 268] width 587 height 26
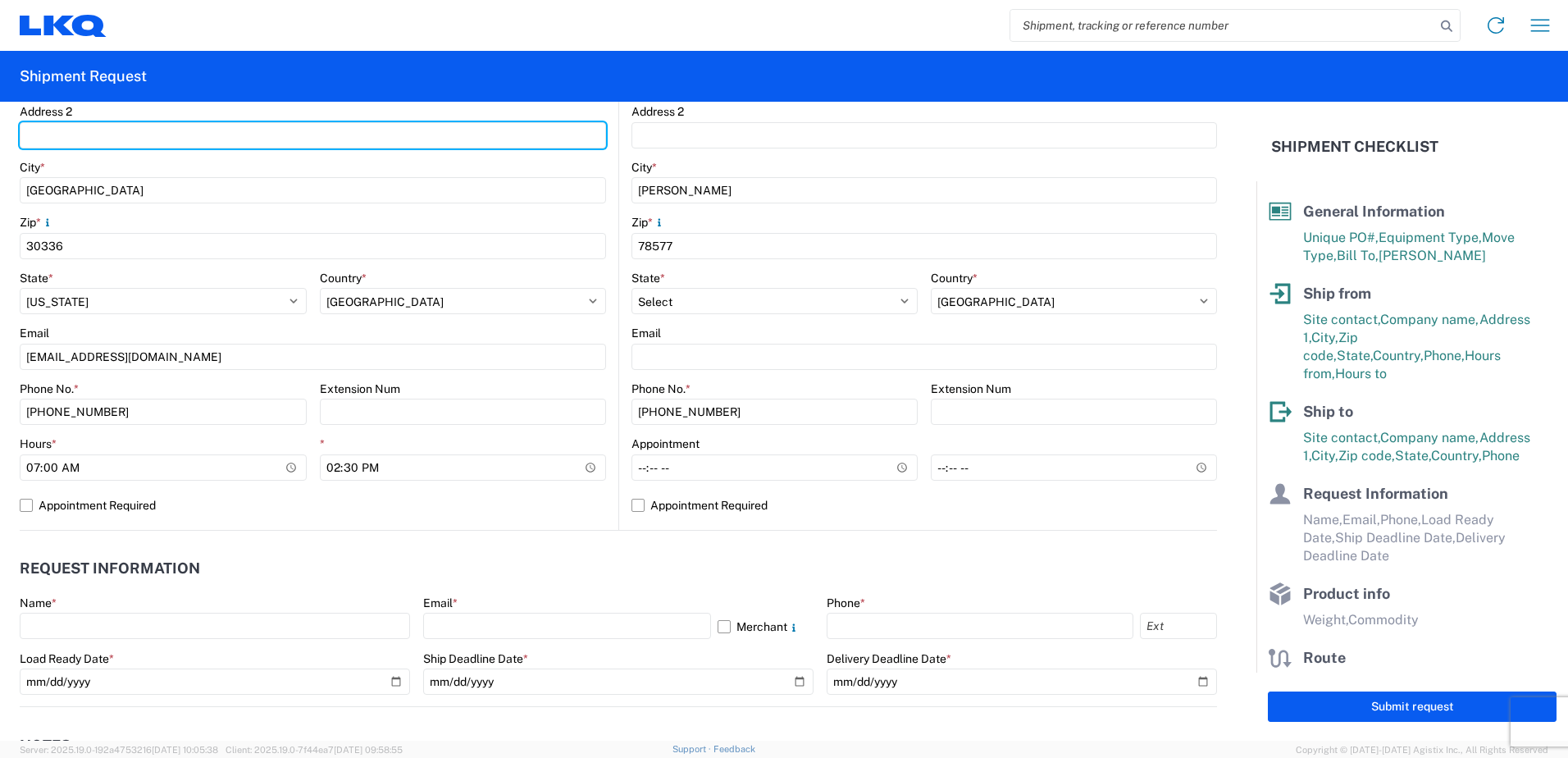
scroll to position [738, 0]
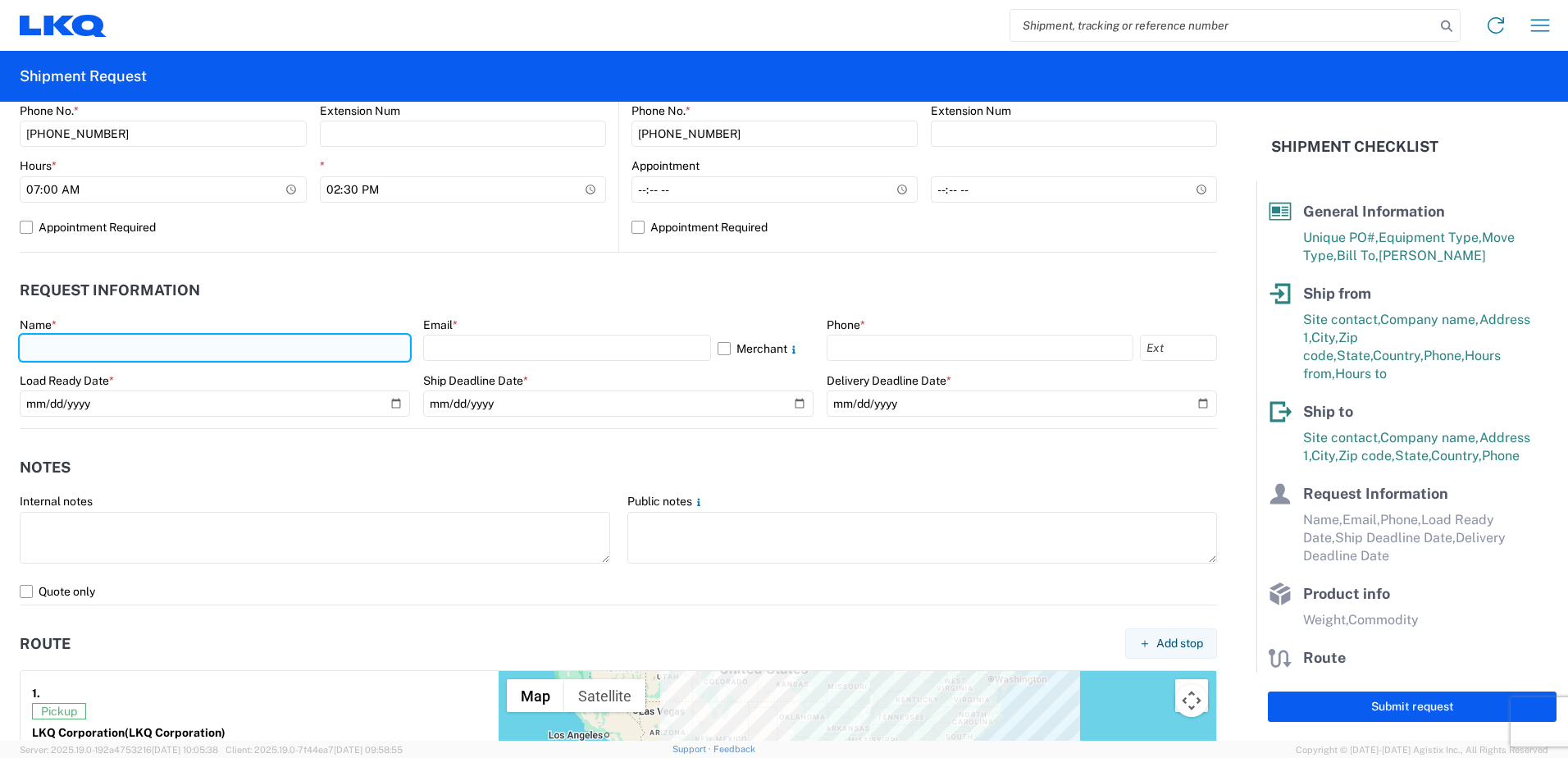
click at [40, 349] on input "text" at bounding box center [214, 347] width 391 height 26
type input "Leslie Serrano"
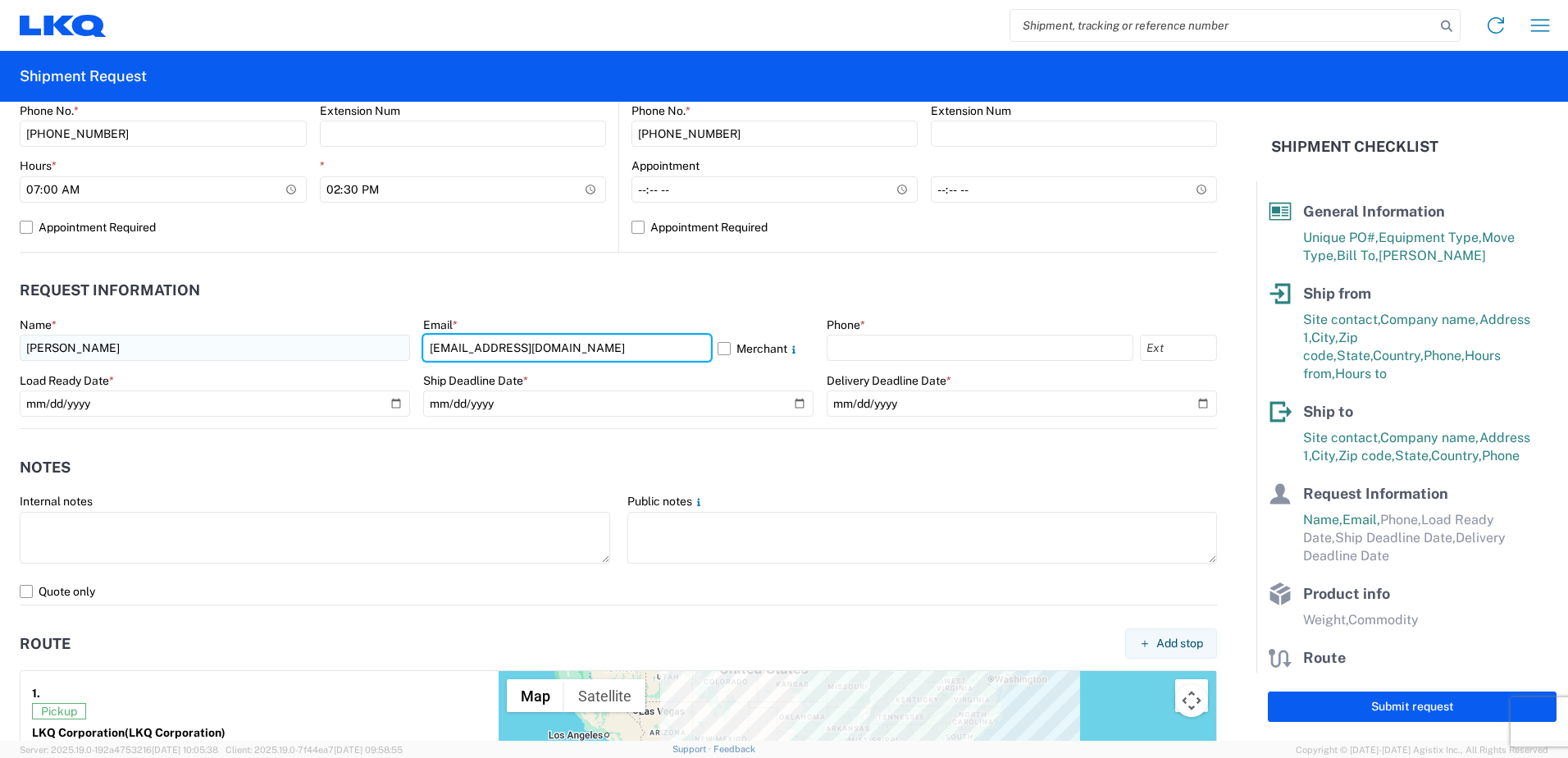
type input "lxserrano@lkqcorp.com"
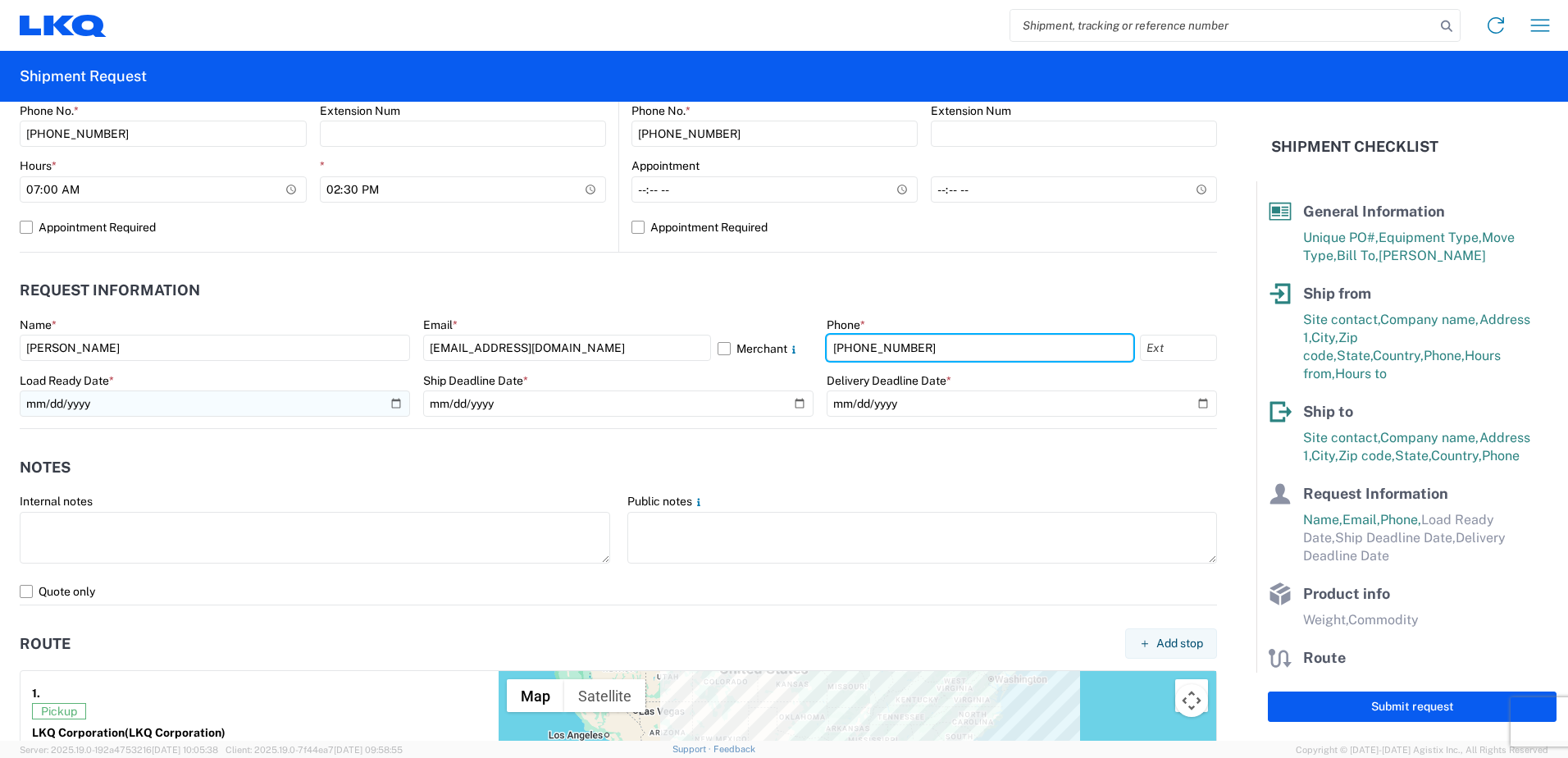
type input "404-691-0170"
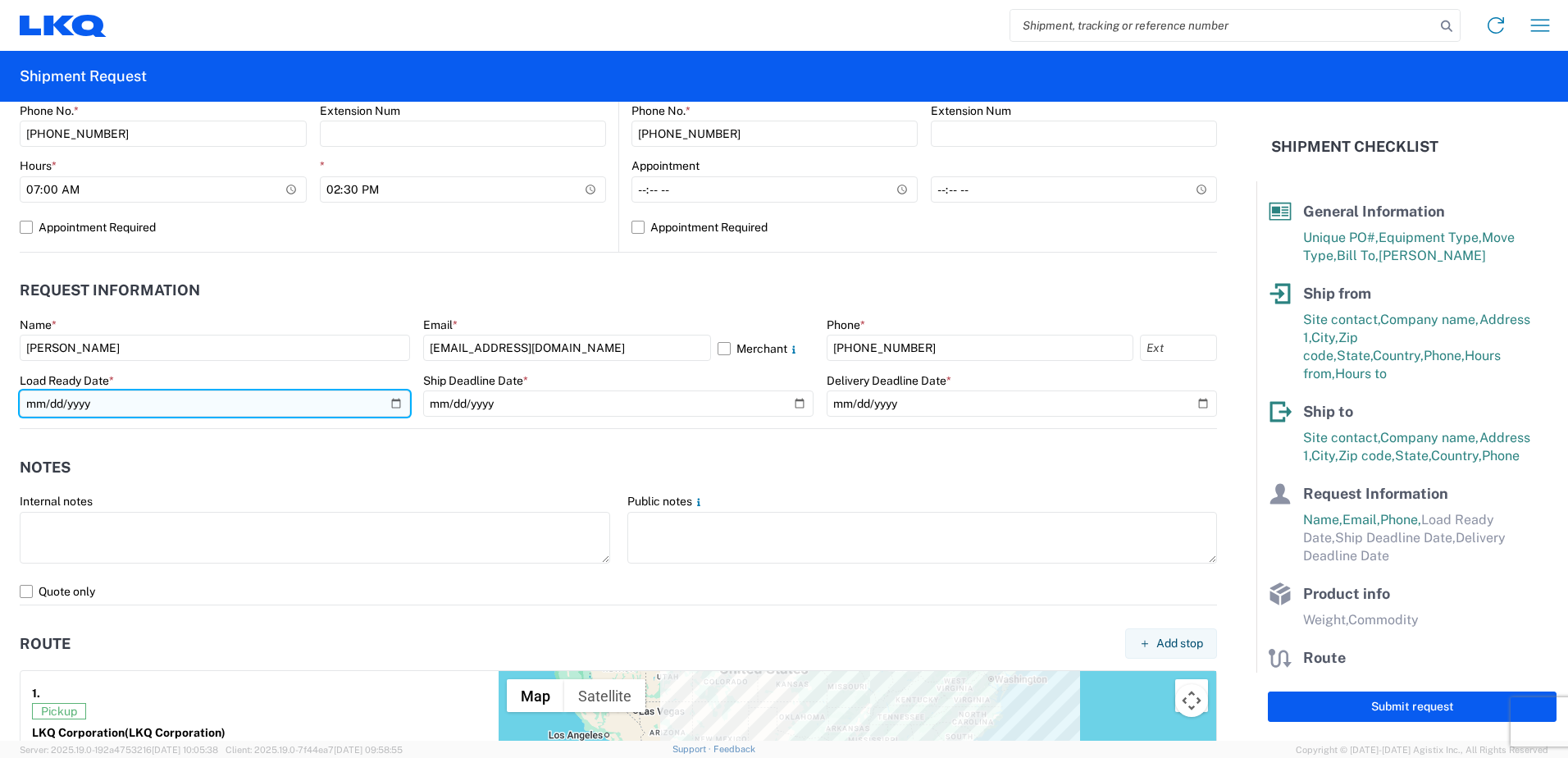
click at [391, 405] on input "date" at bounding box center [214, 404] width 391 height 26
type input "2025-09-16"
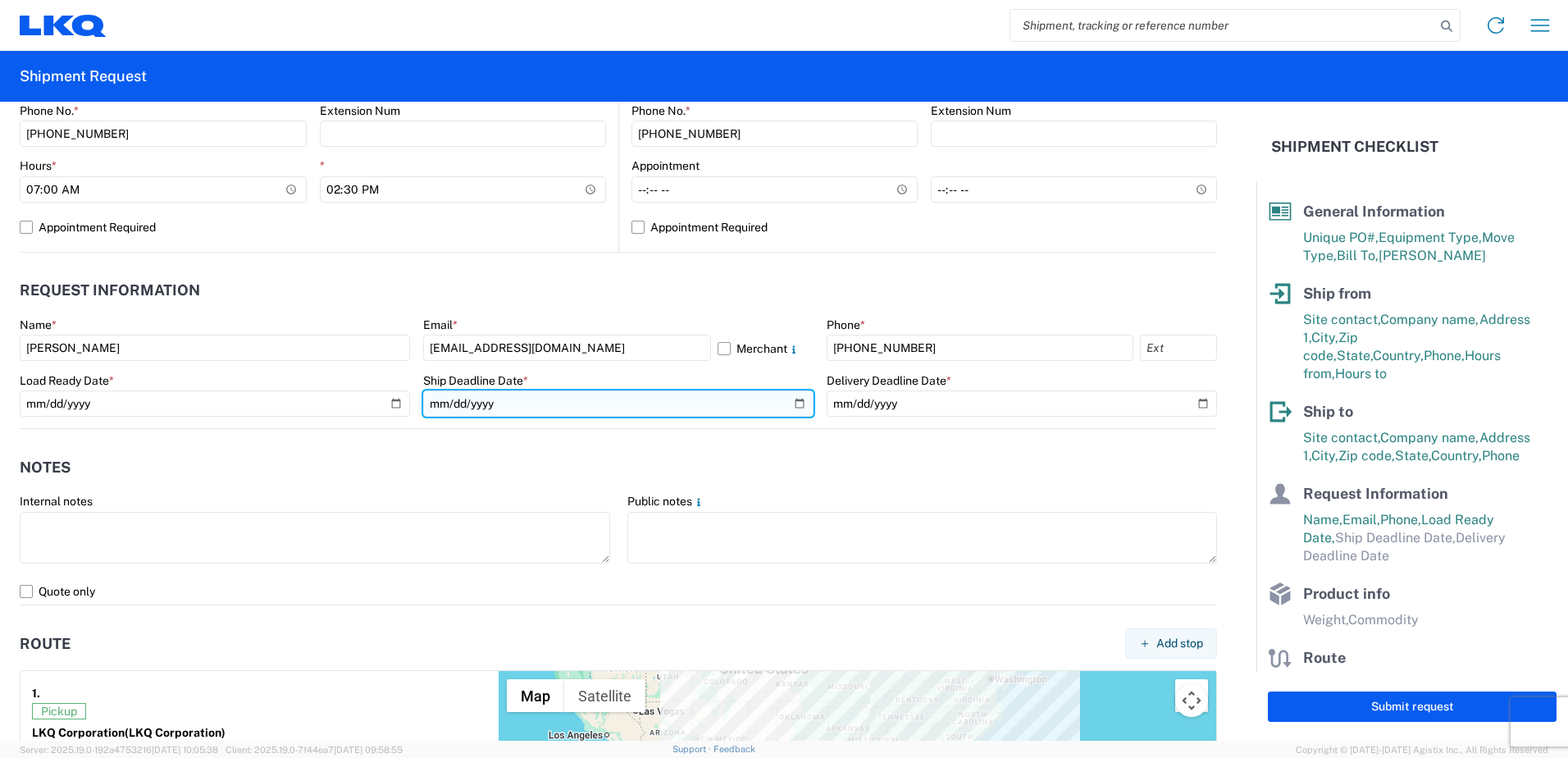
click at [798, 404] on input "date" at bounding box center [618, 404] width 391 height 26
type input "2025-09-16"
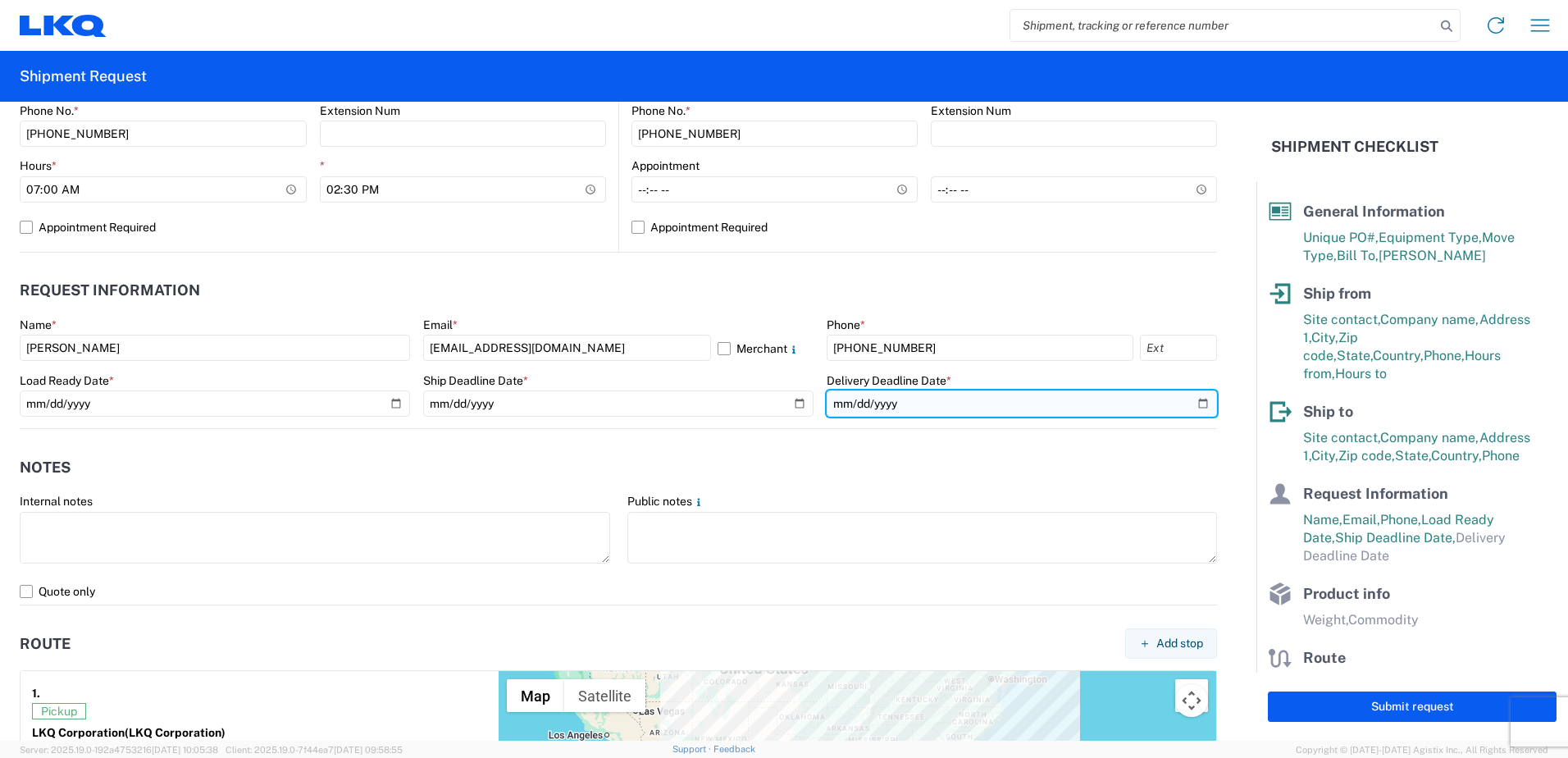
click at [1189, 401] on input "date" at bounding box center [1022, 404] width 391 height 26
type input "2025-09-16"
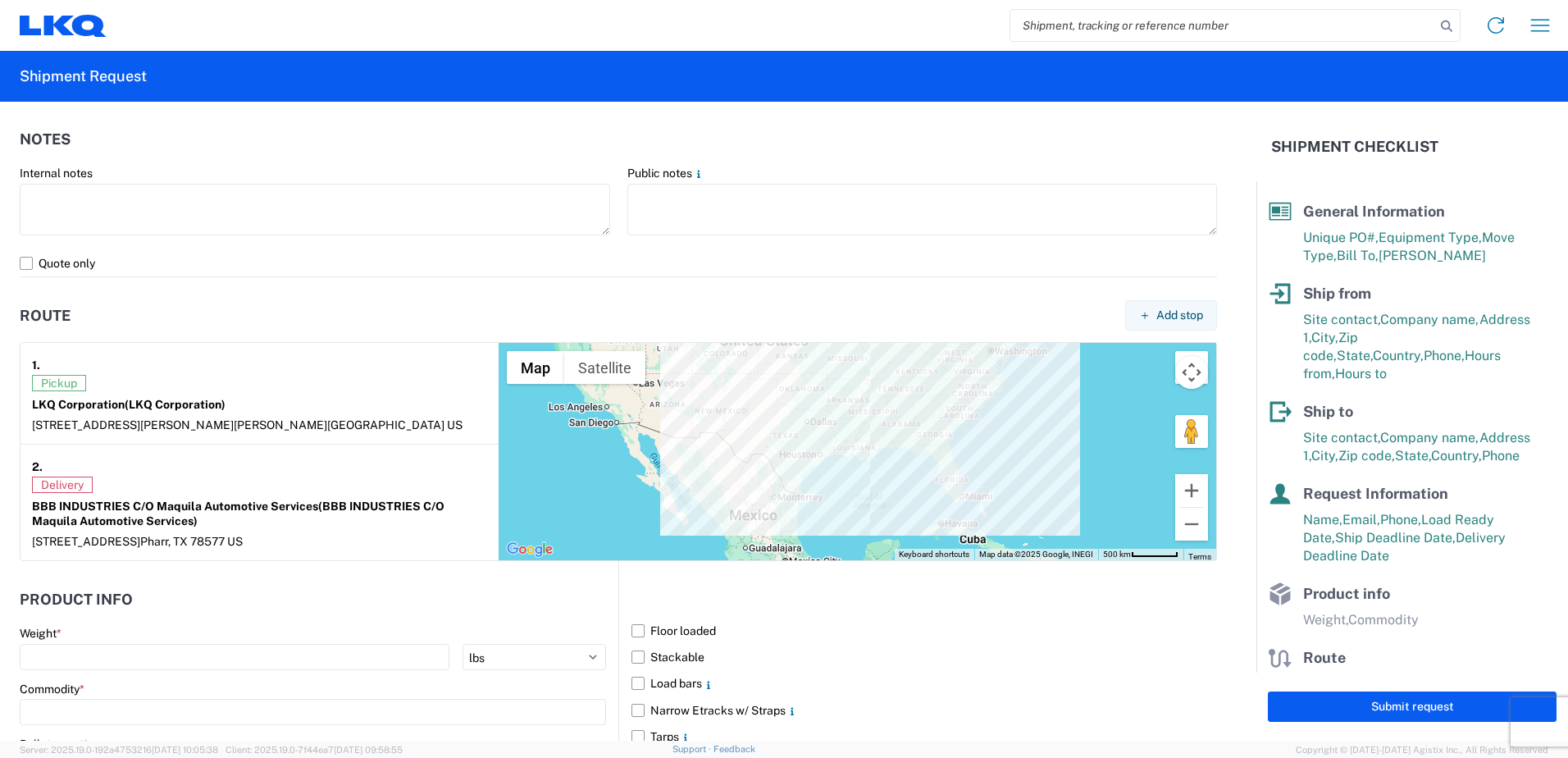
scroll to position [1149, 0]
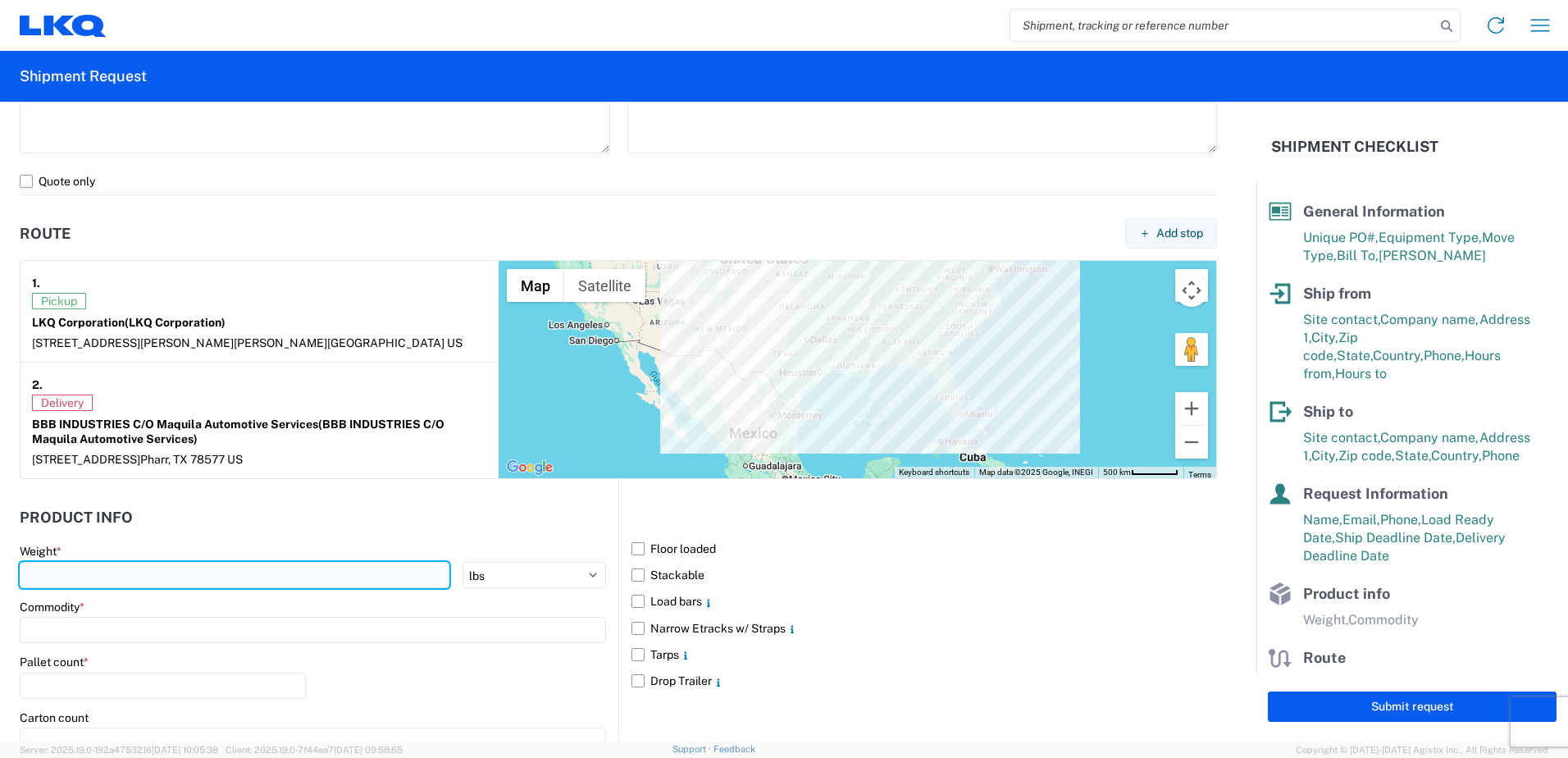
click at [92, 568] on input "number" at bounding box center [234, 575] width 430 height 26
type input "30221"
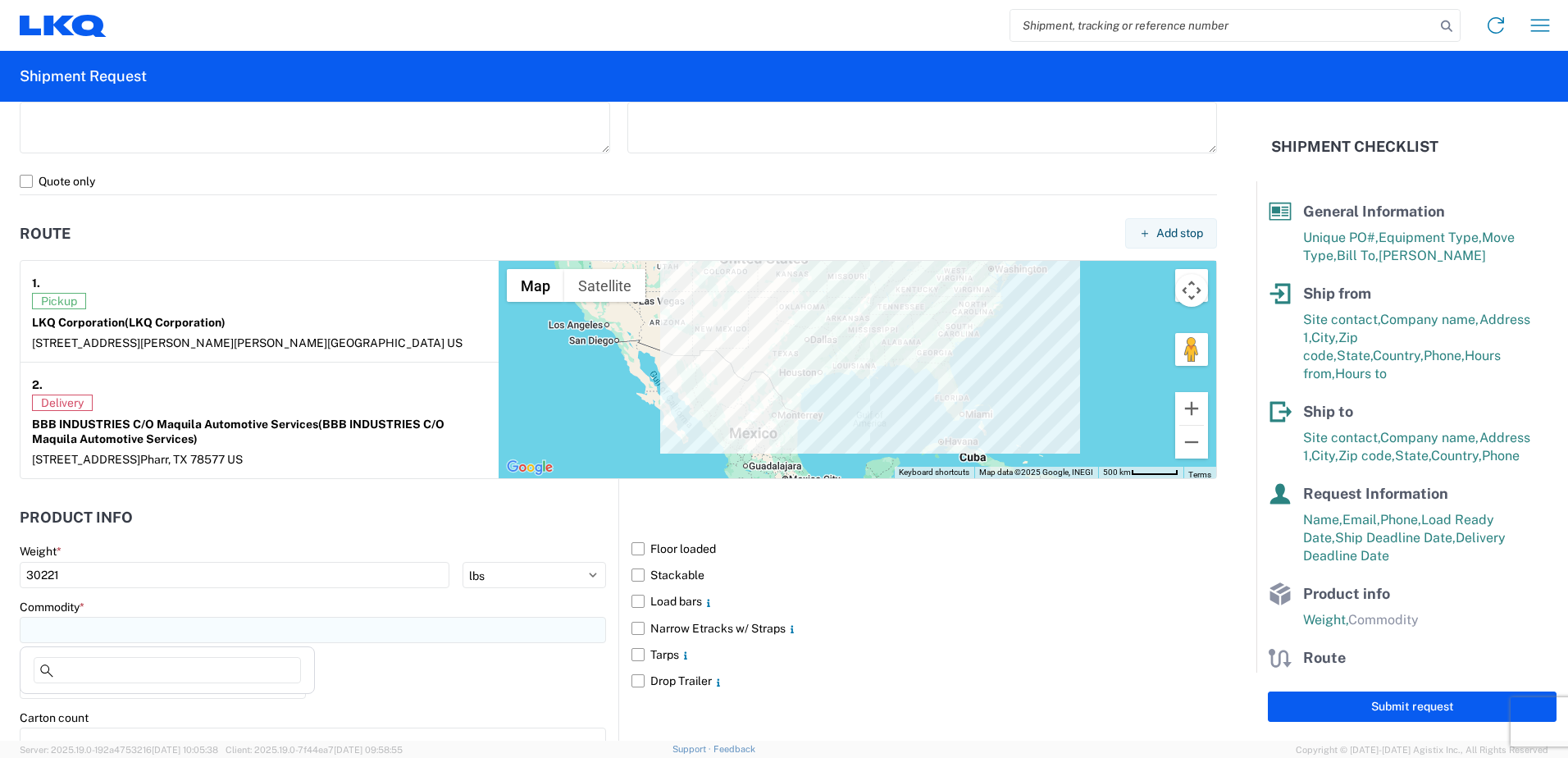
click at [118, 625] on input at bounding box center [313, 630] width 587 height 26
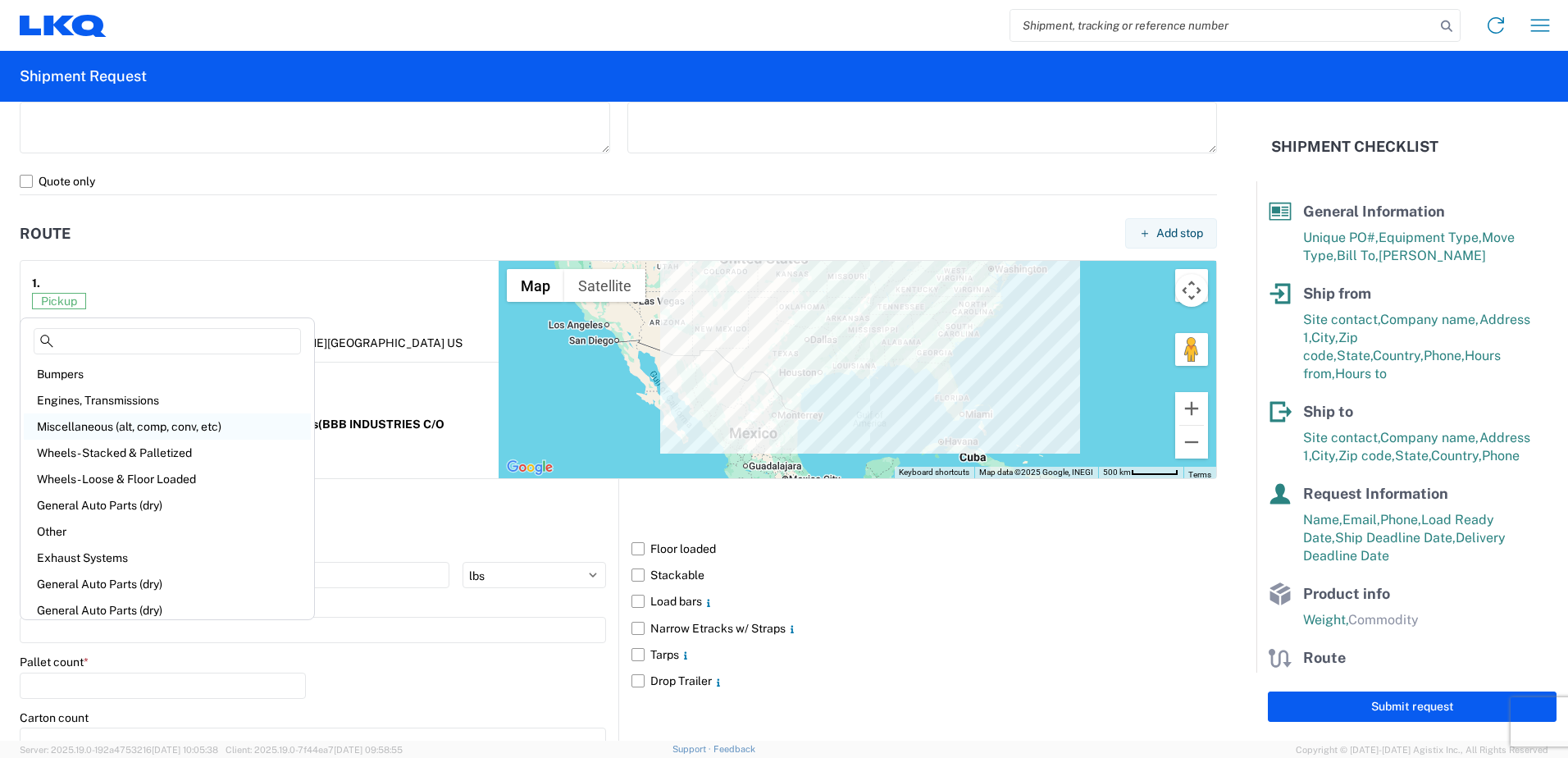
click at [84, 428] on div "Miscellaneous (alt, comp, conv, etc)" at bounding box center [167, 426] width 287 height 26
type input "Miscellaneous (alt, comp, conv, etc)"
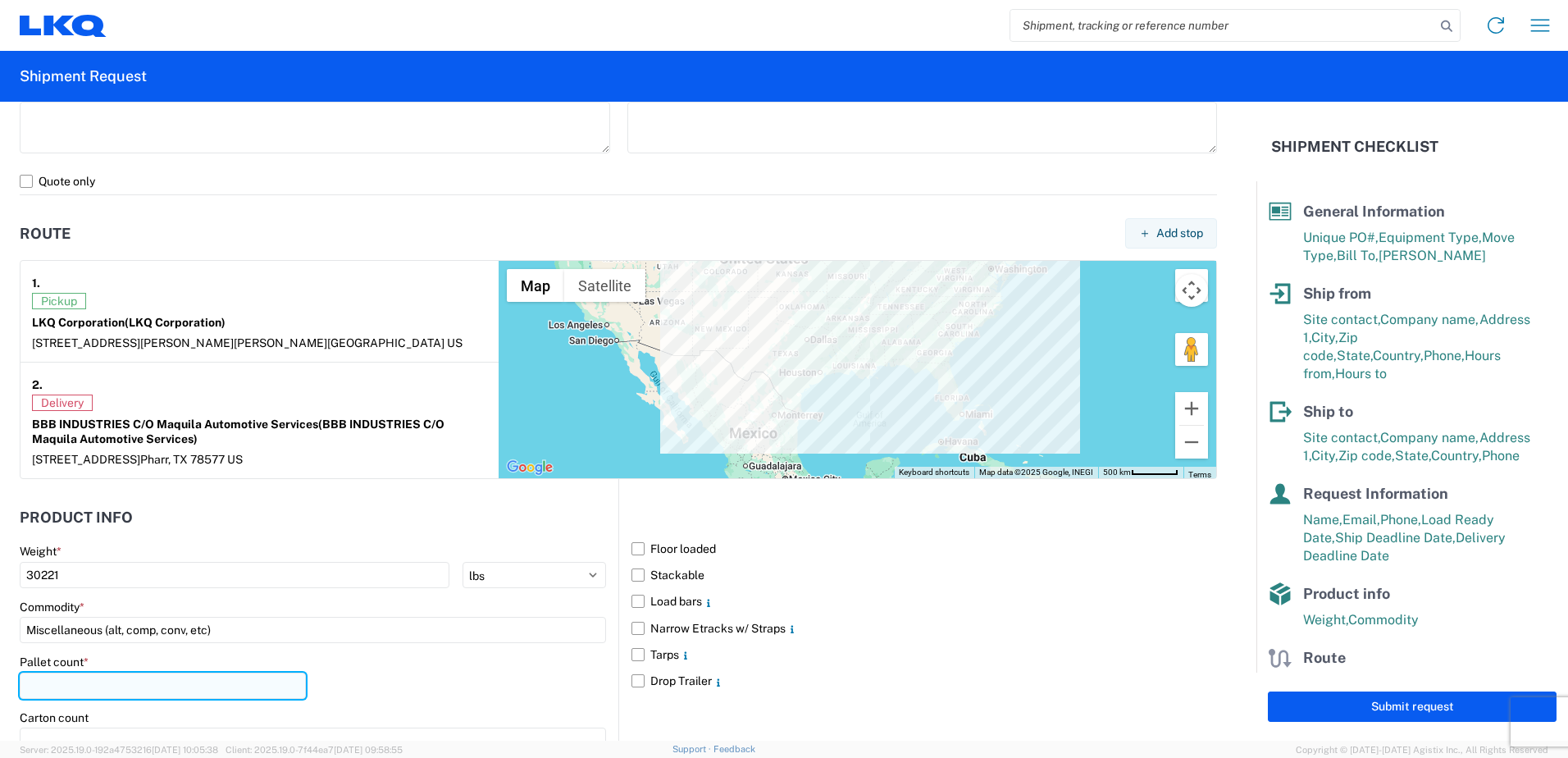
click at [68, 686] on input "number" at bounding box center [162, 686] width 286 height 26
type input "13"
click at [631, 542] on label "Floor loaded" at bounding box center [924, 549] width 586 height 26
click at [0, 0] on input "Floor loaded" at bounding box center [0, 0] width 0 height 0
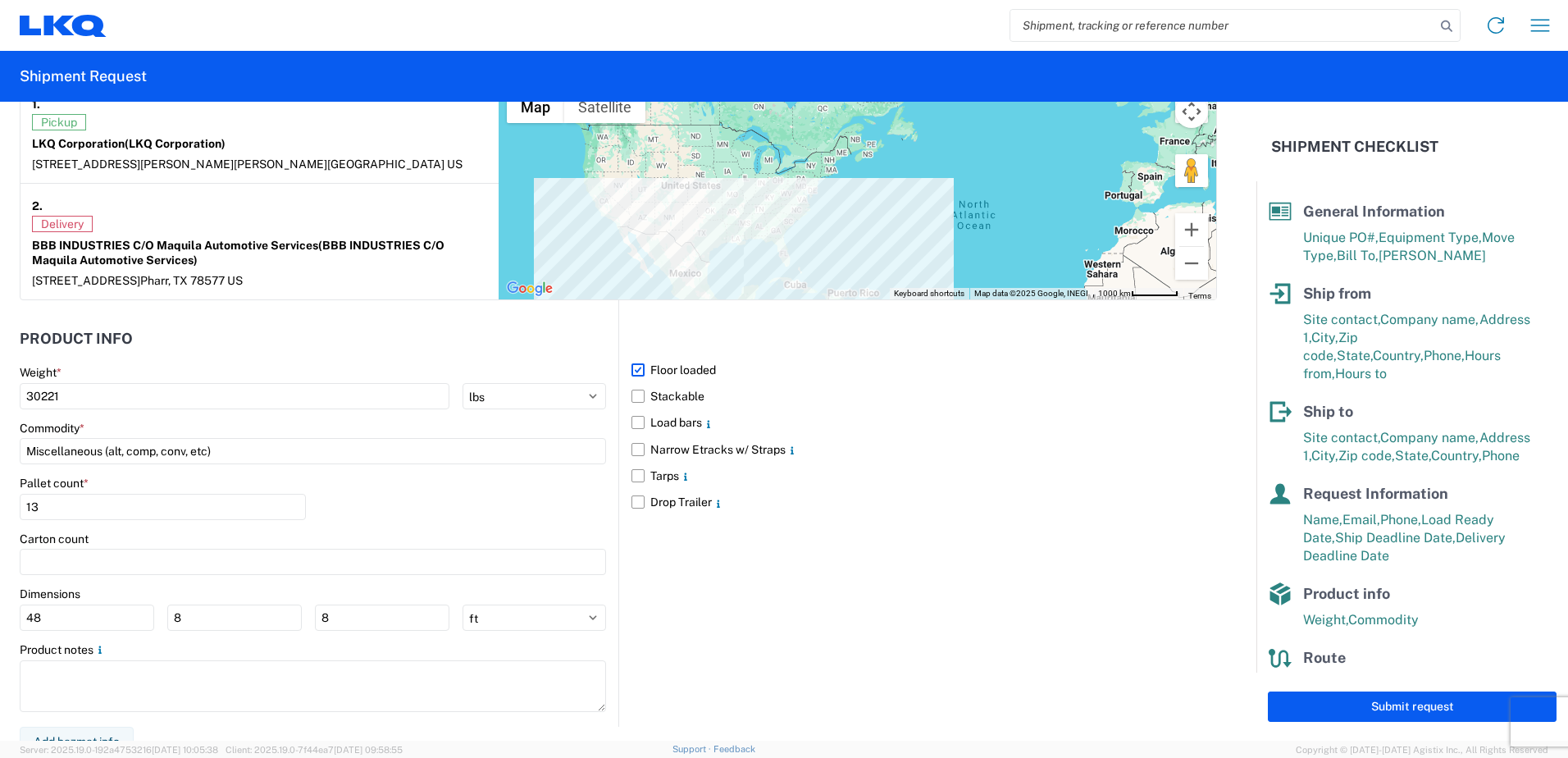
scroll to position [1344, 0]
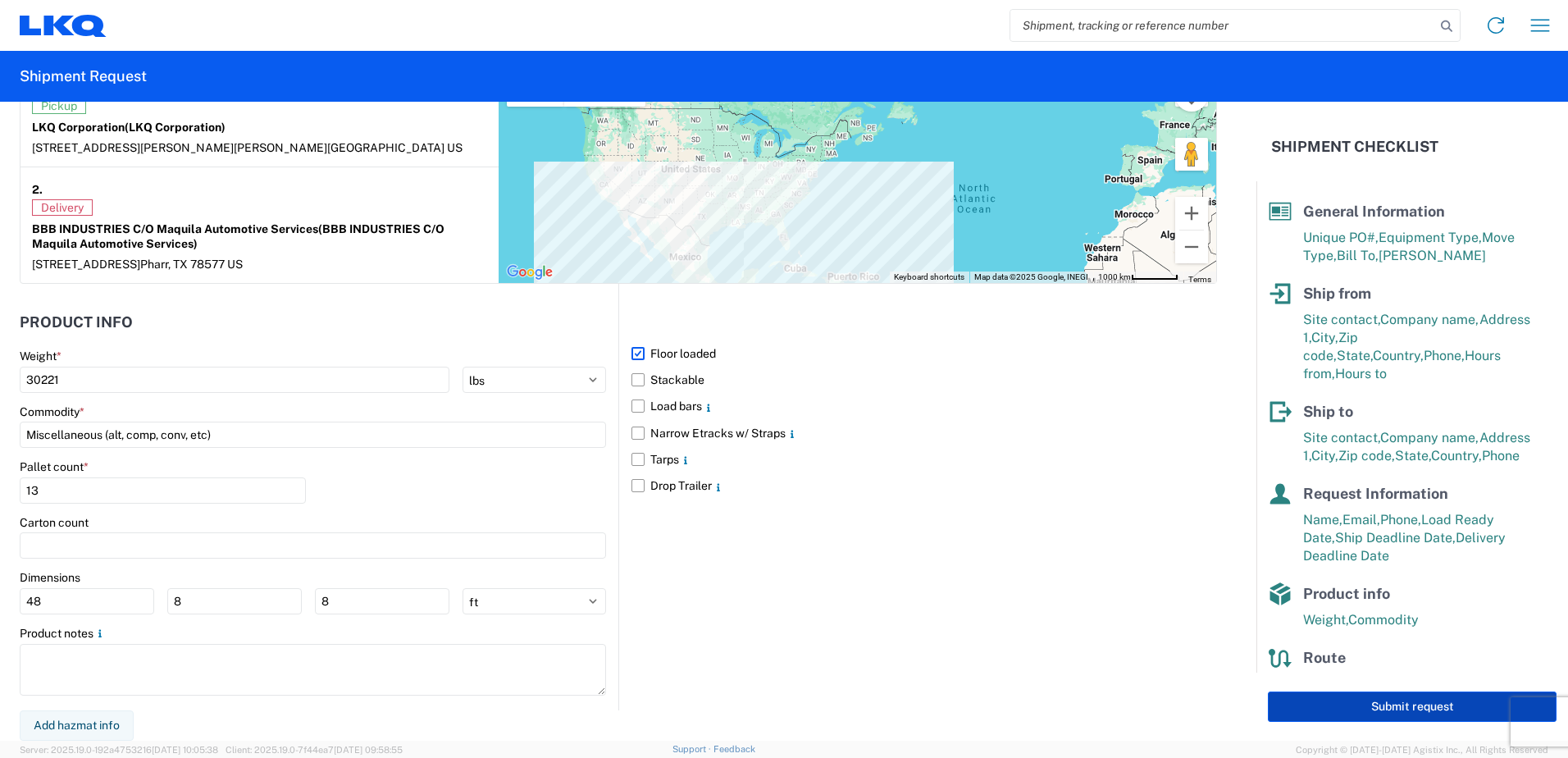
click at [1347, 707] on button "Submit request" at bounding box center [1412, 707] width 289 height 31
select select "US"
